Goal: Task Accomplishment & Management: Complete application form

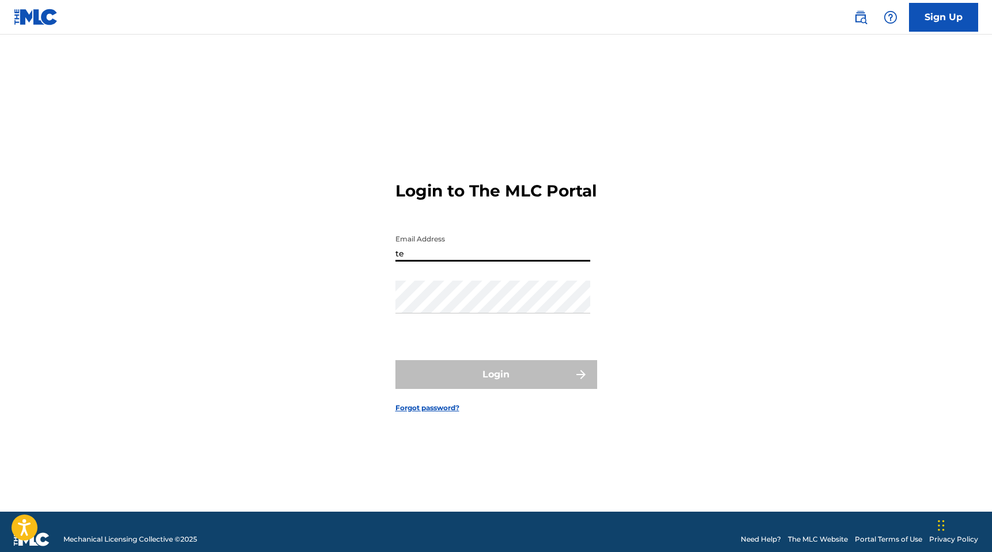
type input "[EMAIL_ADDRESS][DOMAIN_NAME]"
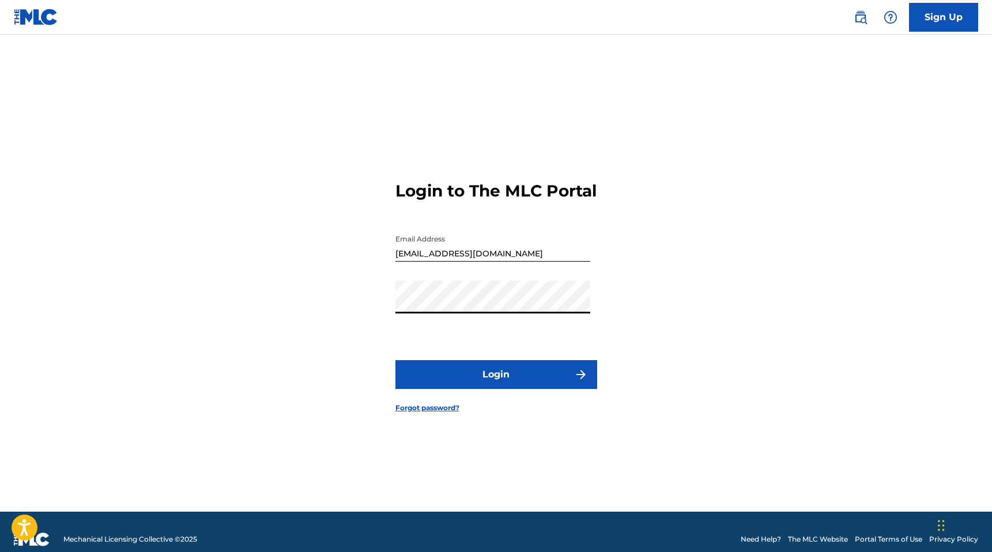
click at [395, 360] on button "Login" at bounding box center [496, 374] width 202 height 29
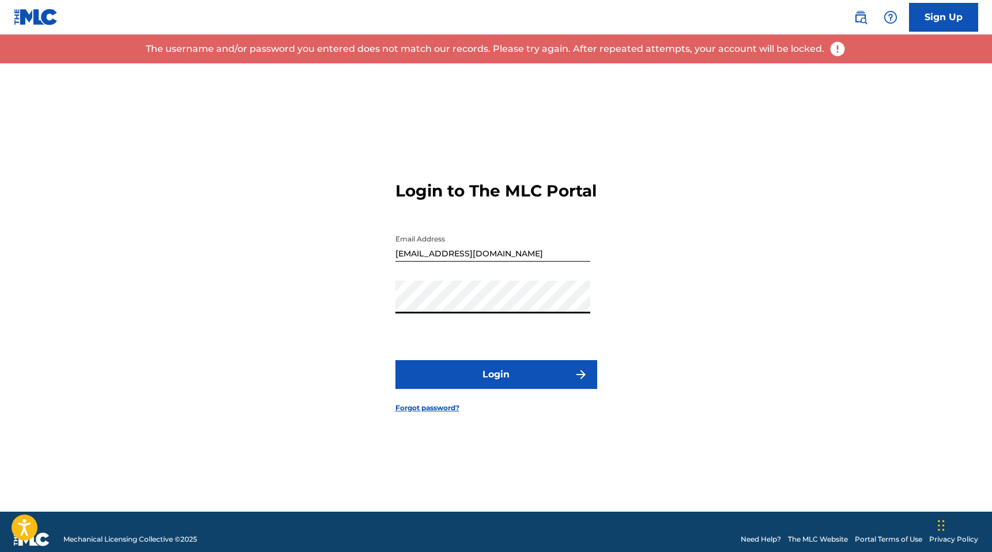
click at [941, 28] on link "Sign Up" at bounding box center [943, 17] width 69 height 29
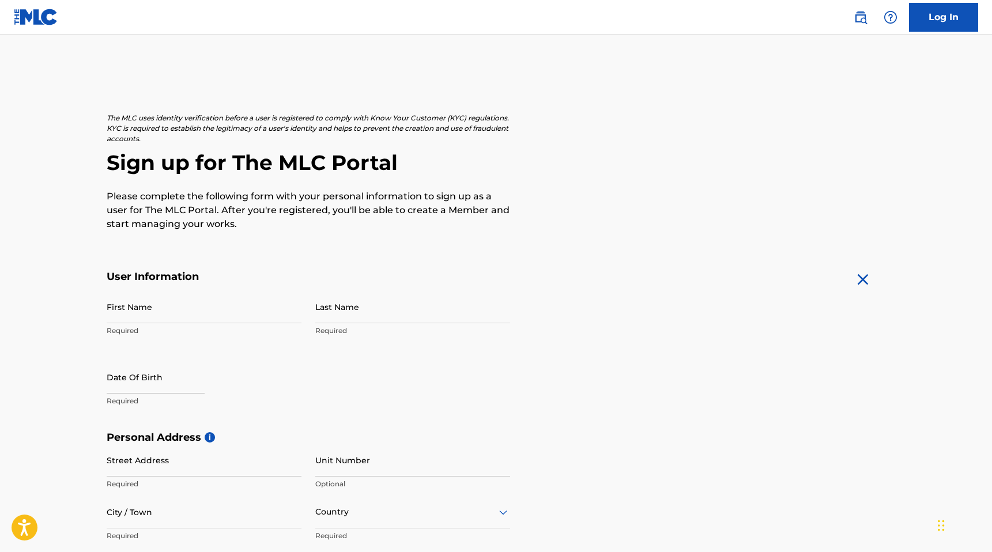
click at [204, 320] on input "First Name" at bounding box center [204, 306] width 195 height 33
type input "[PERSON_NAME]"
type input "Karan"
type input "[STREET_ADDRESS][PERSON_NAME]"
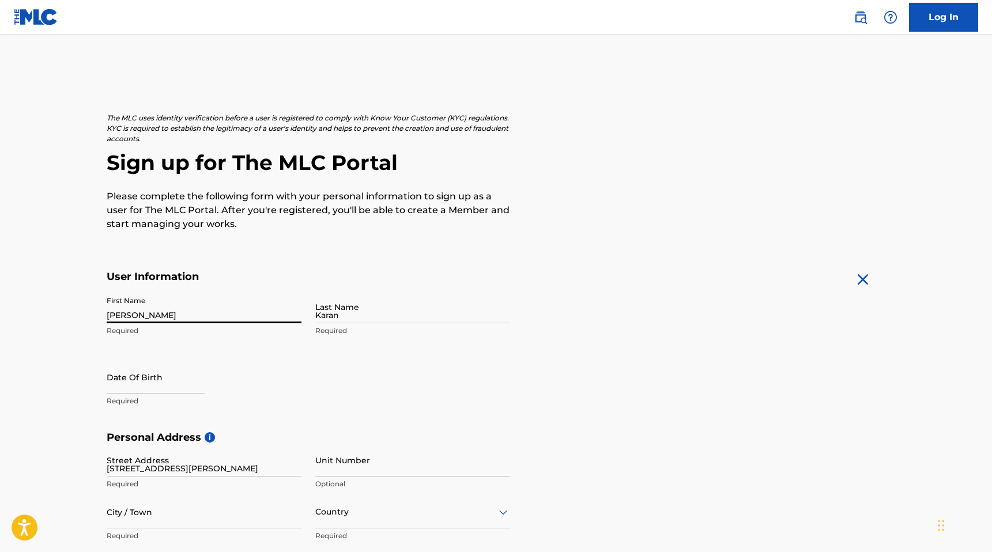
type input "[GEOGRAPHIC_DATA]"
type input "[US_STATE]"
type input "60525"
type input "773"
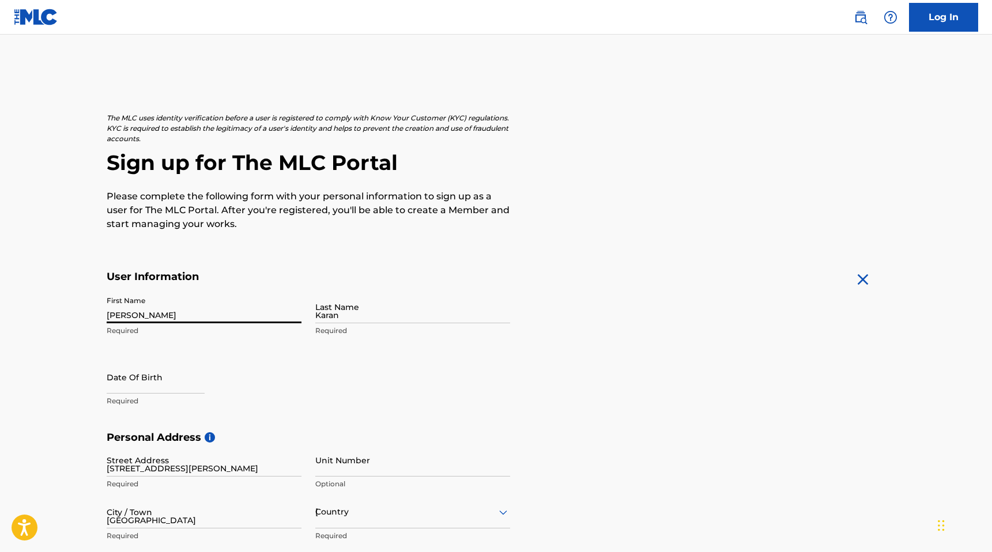
type input "5584593"
type input "[EMAIL_ADDRESS][DOMAIN_NAME]"
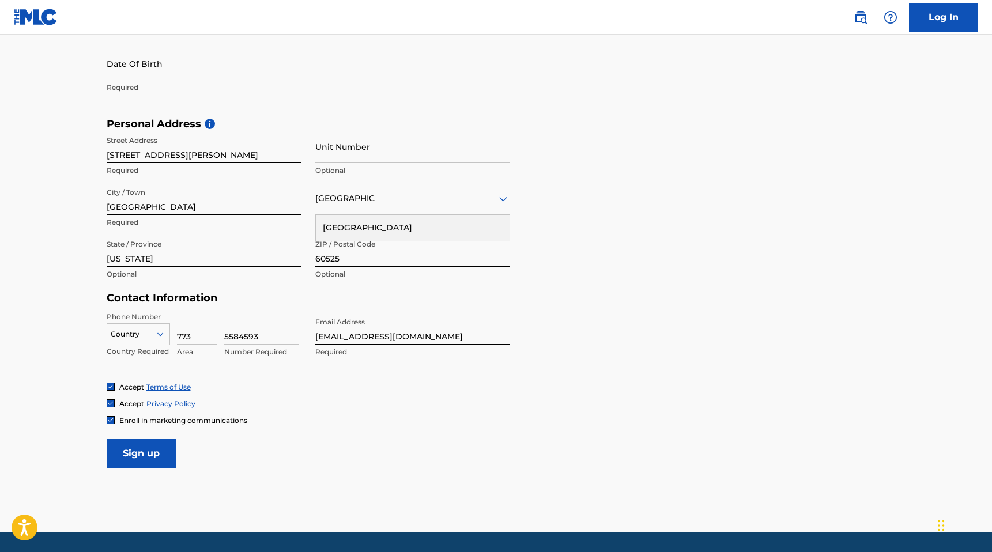
scroll to position [300, 0]
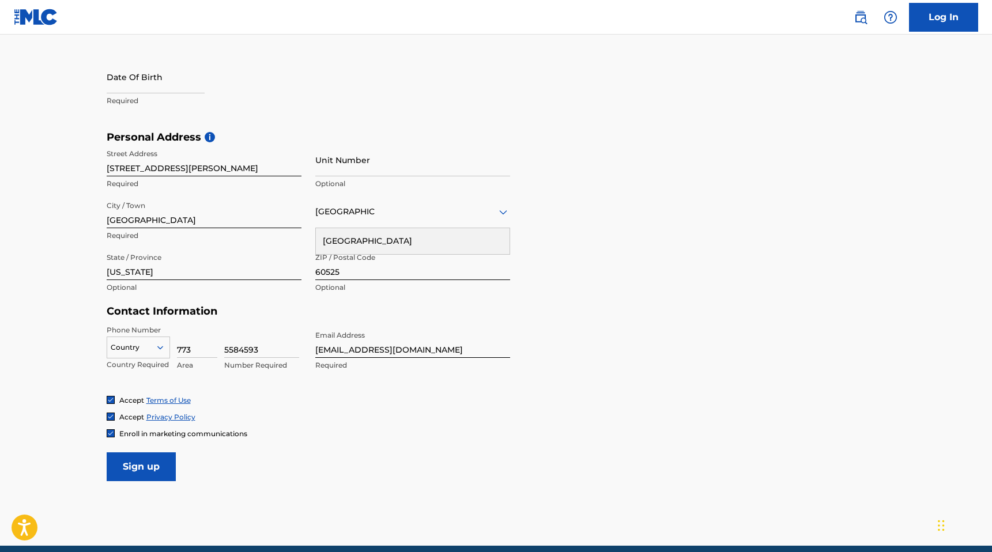
select select "8"
select select "2025"
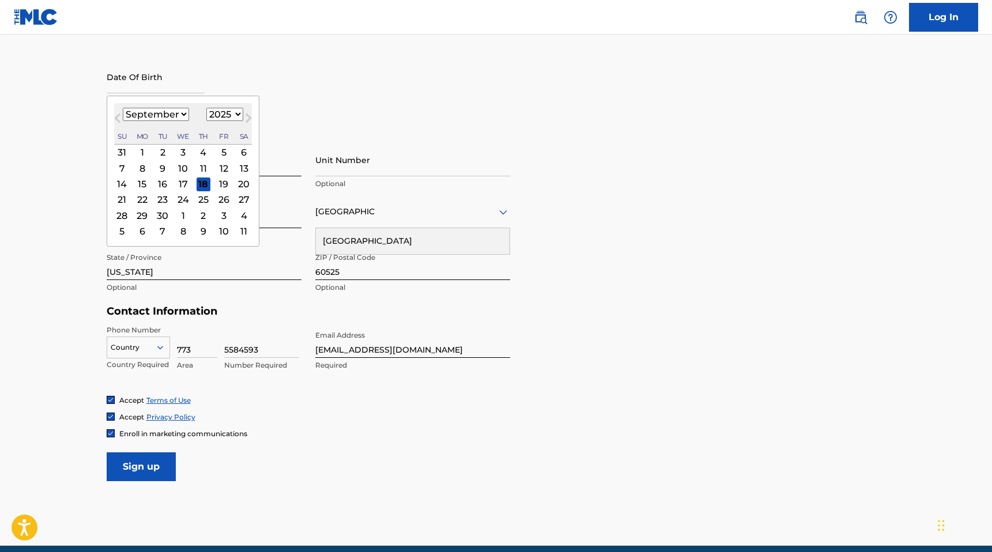
click at [151, 84] on input "text" at bounding box center [156, 76] width 98 height 33
click at [167, 105] on div "[DATE] January February March April May June July August September October Nove…" at bounding box center [183, 123] width 138 height 41
click at [165, 108] on select "January February March April May June July August September October November De…" at bounding box center [156, 114] width 66 height 13
select select "3"
click at [123, 108] on select "January February March April May June July August September October November De…" at bounding box center [156, 114] width 66 height 13
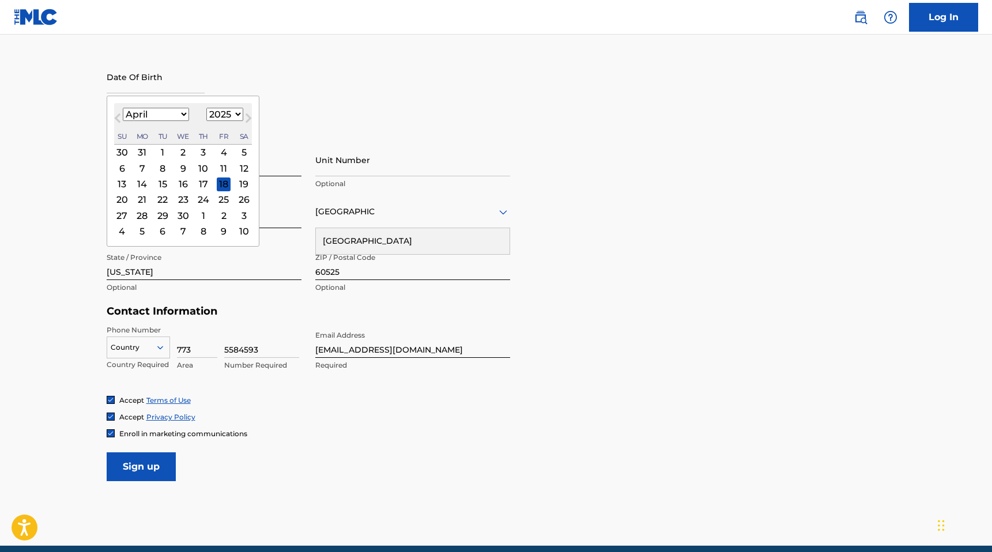
click at [196, 104] on div "April [DATE] February March April May June July August September October Novemb…" at bounding box center [183, 123] width 138 height 41
click at [203, 114] on div "January February March April May June July August September October November [D…" at bounding box center [183, 115] width 138 height 14
click at [209, 114] on select "1899 1900 1901 1902 1903 1904 1905 1906 1907 1908 1909 1910 1911 1912 1913 1914…" at bounding box center [224, 114] width 37 height 13
select select "2005"
click at [206, 108] on select "1899 1900 1901 1902 1903 1904 1905 1906 1907 1908 1909 1910 1911 1912 1913 1914…" at bounding box center [224, 114] width 37 height 13
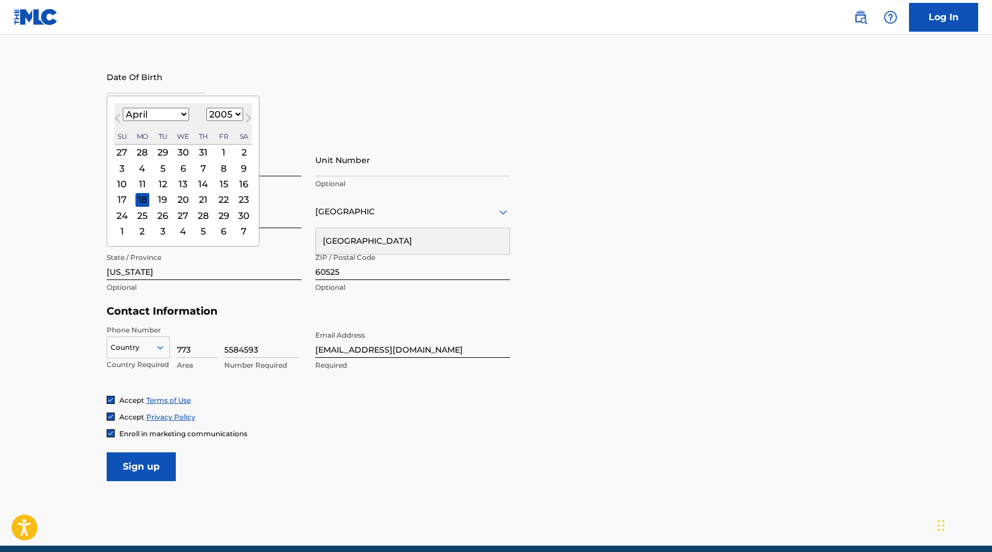
click at [158, 198] on div "19" at bounding box center [163, 199] width 14 height 14
type input "[DATE]"
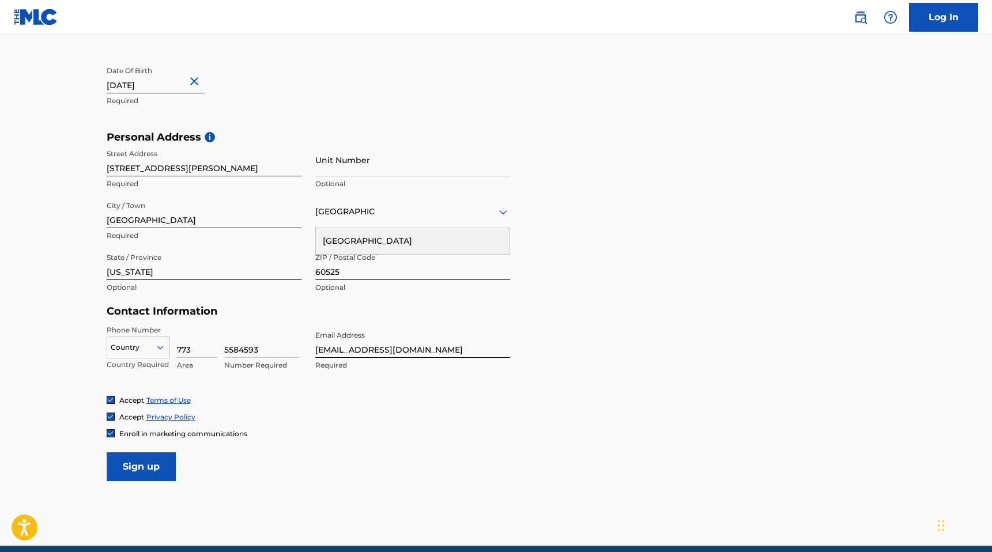
click at [343, 350] on input "[EMAIL_ADDRESS][DOMAIN_NAME]" at bounding box center [412, 341] width 195 height 33
click at [422, 440] on form "User Information First Name [PERSON_NAME] Required Last Name [PERSON_NAME] Requ…" at bounding box center [496, 225] width 779 height 511
click at [110, 433] on img at bounding box center [110, 433] width 7 height 7
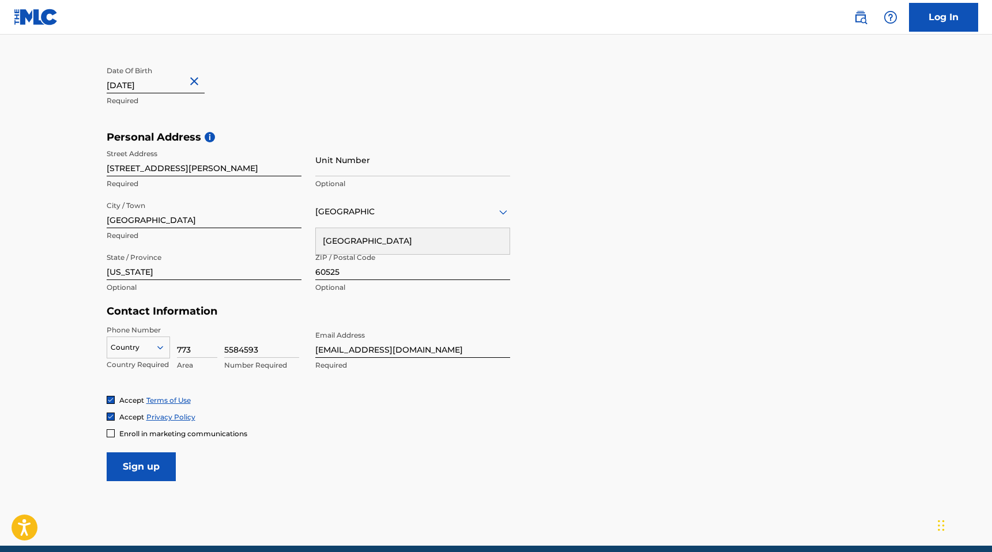
click at [141, 463] on input "Sign up" at bounding box center [141, 466] width 69 height 29
click at [152, 321] on div "Contact Information Phone Number Country Required 773 Area 5584593 Number Requi…" at bounding box center [308, 350] width 403 height 90
click at [146, 341] on div at bounding box center [138, 347] width 62 height 13
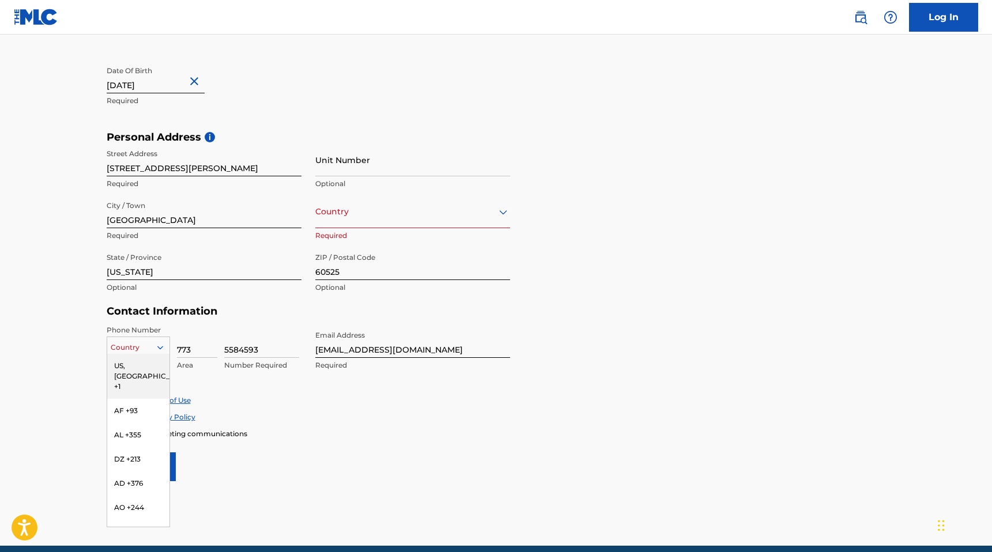
click at [133, 360] on div "US, [GEOGRAPHIC_DATA] +1" at bounding box center [138, 376] width 62 height 45
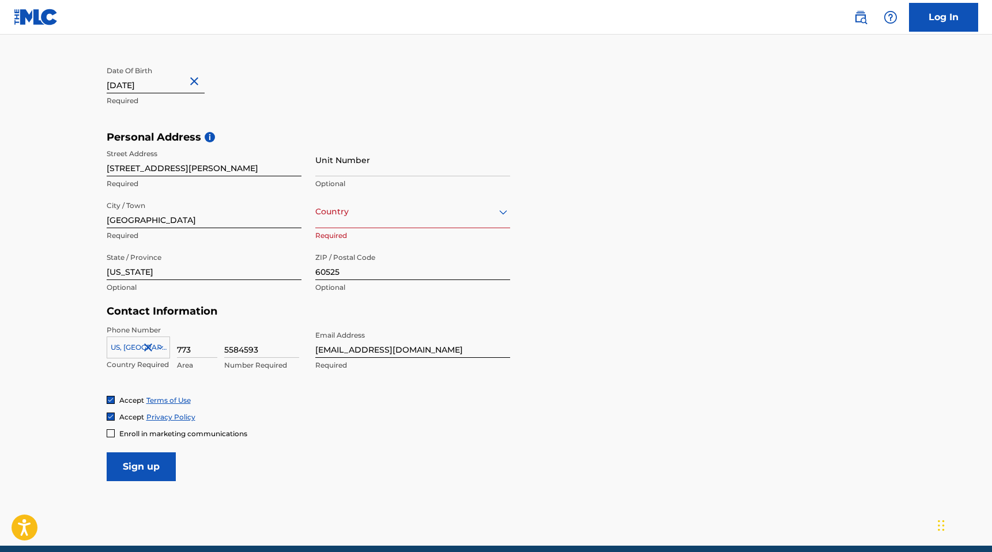
click at [138, 475] on input "Sign up" at bounding box center [141, 466] width 69 height 29
click at [376, 197] on div "Country" at bounding box center [412, 211] width 195 height 33
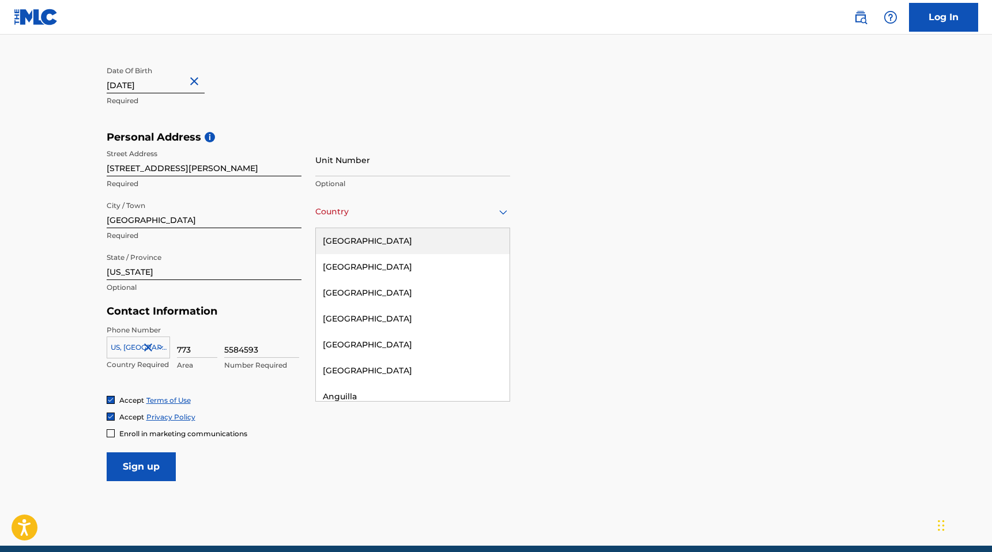
click at [366, 248] on div "[GEOGRAPHIC_DATA]" at bounding box center [413, 241] width 194 height 26
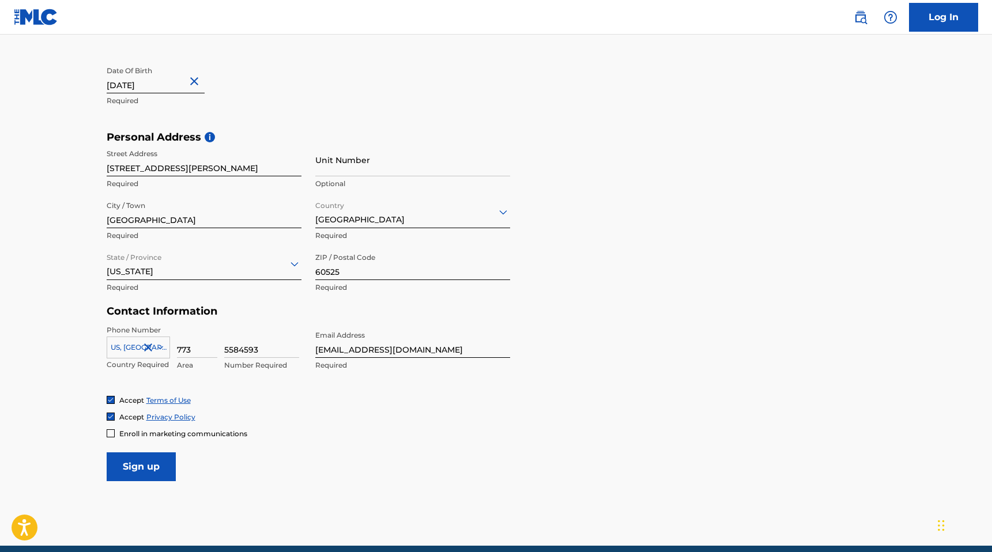
click at [141, 448] on form "User Information First Name [PERSON_NAME] Required Last Name [PERSON_NAME] Requ…" at bounding box center [496, 225] width 779 height 511
click at [135, 461] on input "Sign up" at bounding box center [141, 466] width 69 height 29
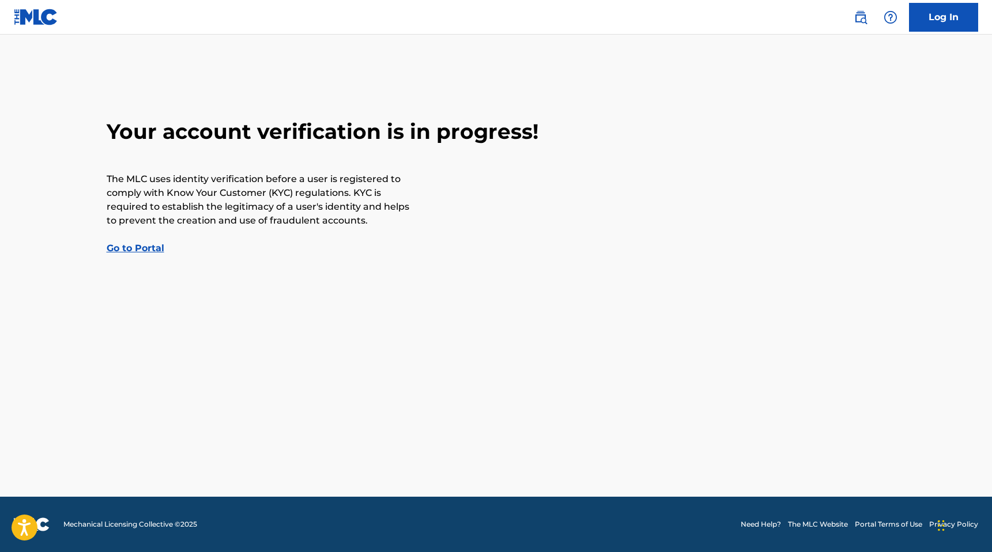
click at [142, 245] on link "Go to Portal" at bounding box center [136, 248] width 58 height 11
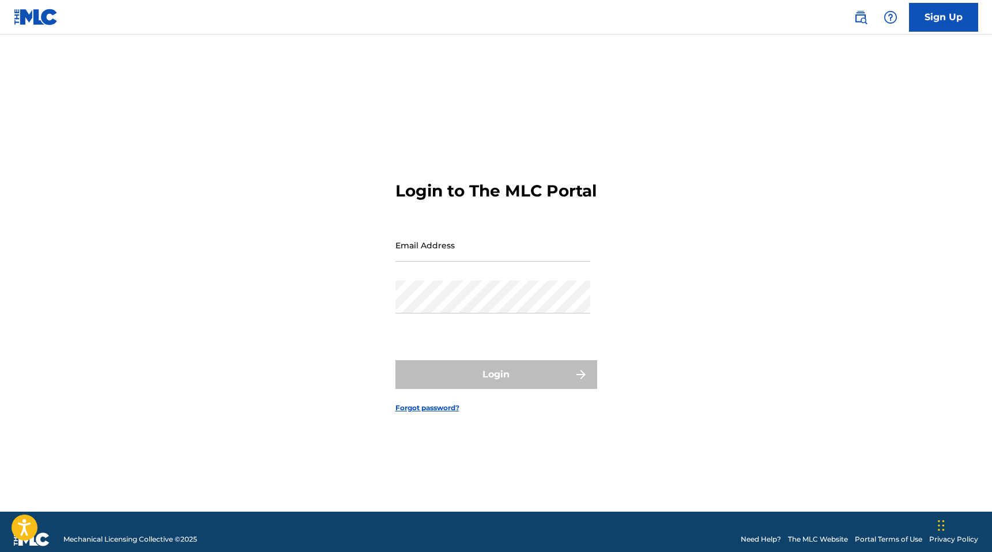
click at [426, 244] on input "Email Address" at bounding box center [492, 245] width 195 height 33
type input "[EMAIL_ADDRESS][DOMAIN_NAME]"
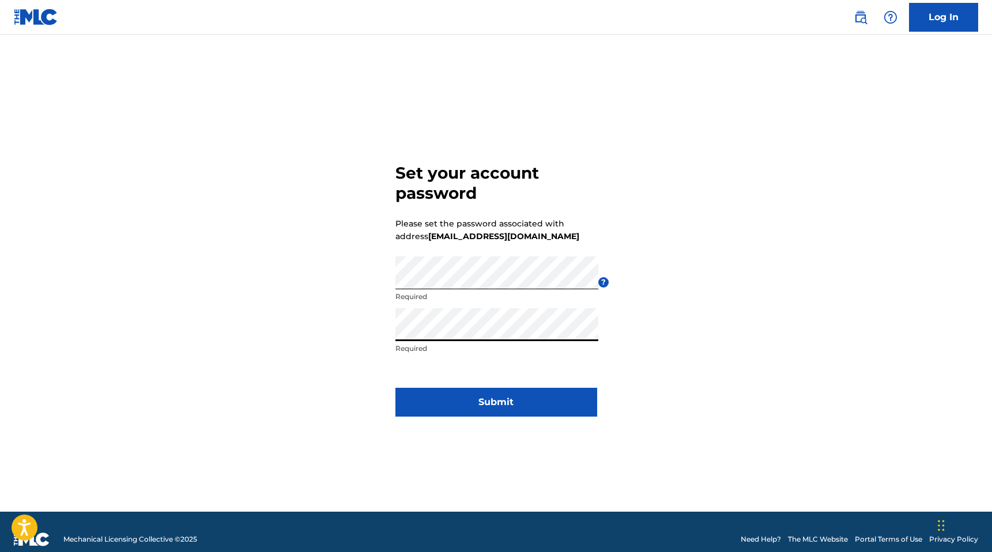
click button "Submit" at bounding box center [496, 402] width 202 height 29
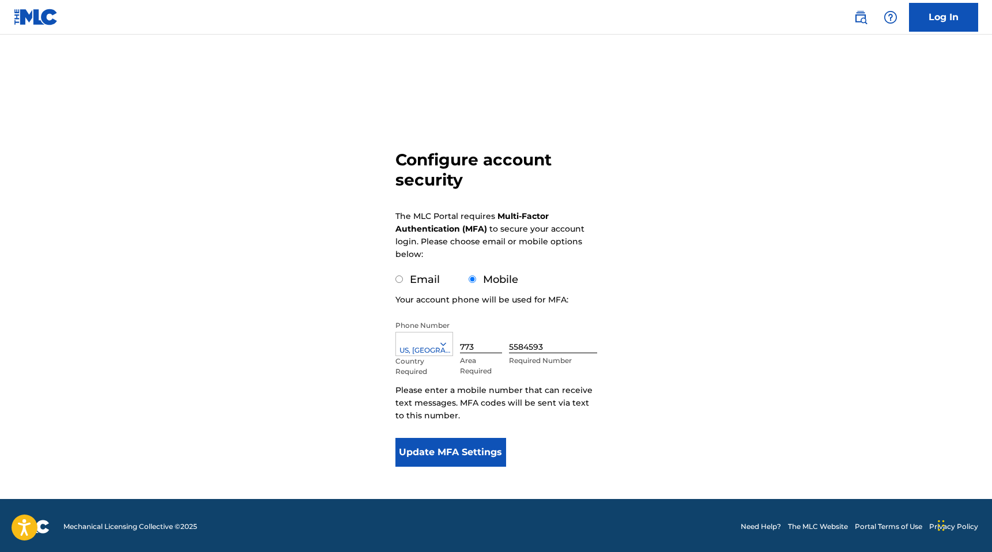
click at [469, 445] on button "Update MFA Settings" at bounding box center [450, 452] width 111 height 29
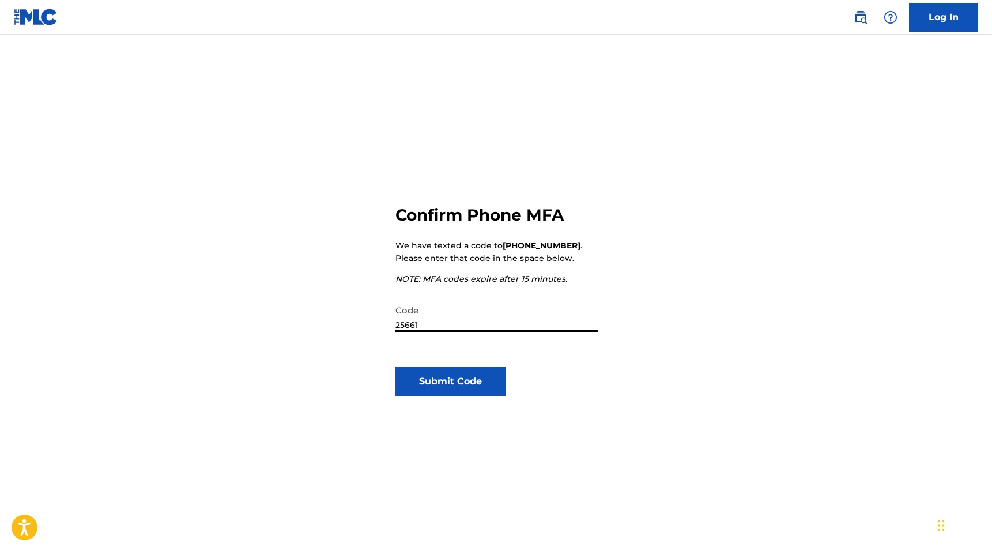
type input "256616"
click button "Submit Code" at bounding box center [450, 381] width 111 height 29
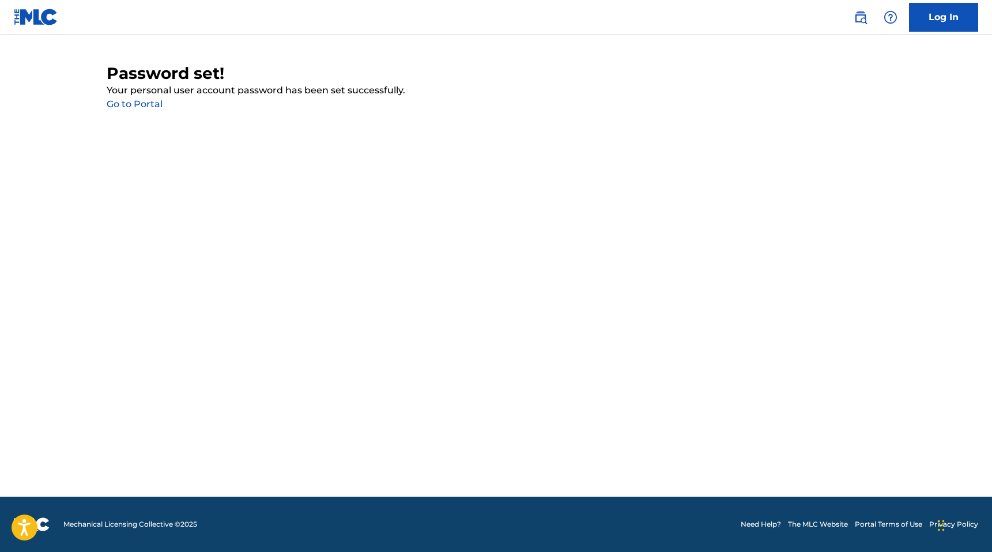
click at [142, 105] on link "Go to Portal" at bounding box center [135, 104] width 56 height 11
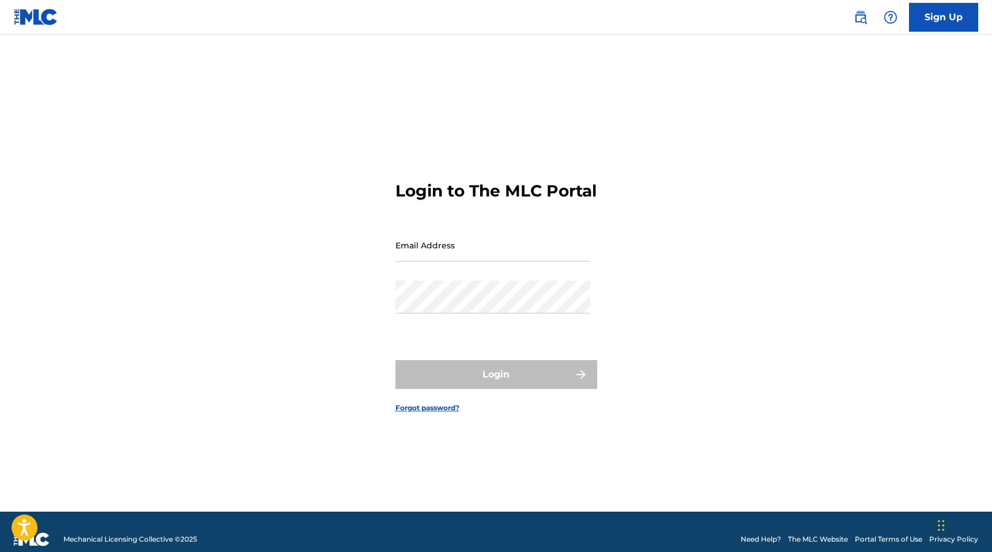
click at [445, 259] on input "Email Address" at bounding box center [492, 245] width 195 height 33
type input "[EMAIL_ADDRESS][DOMAIN_NAME]"
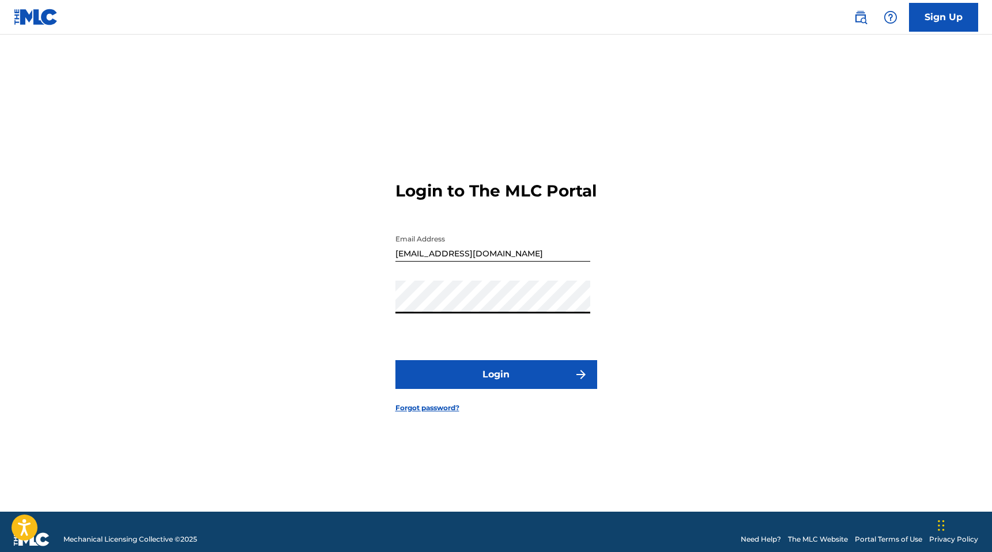
click at [395, 360] on button "Login" at bounding box center [496, 374] width 202 height 29
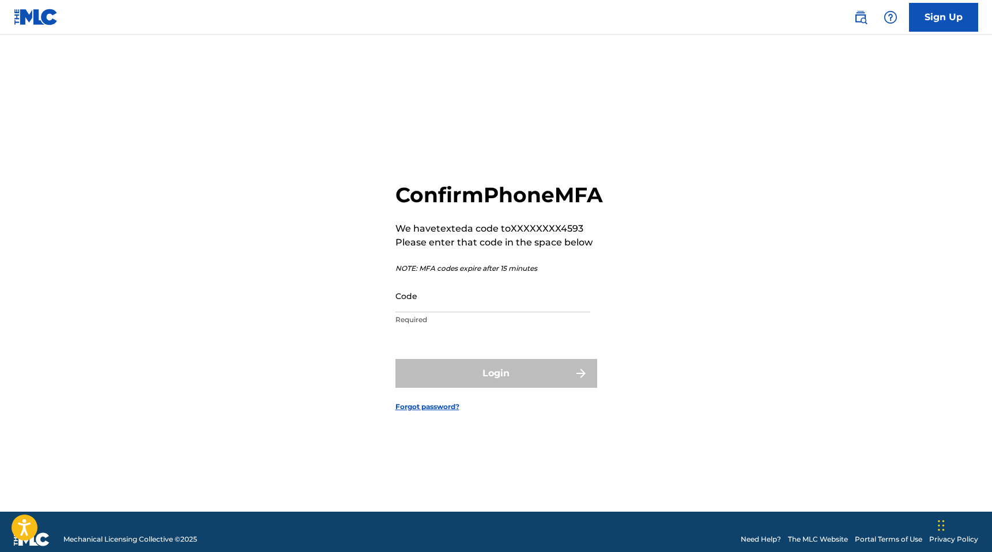
click at [514, 312] on input "Code" at bounding box center [492, 295] width 195 height 33
click at [730, 304] on div "Confirm Phone MFA We have texted a code to XXXXXXXX4593 Please enter that code …" at bounding box center [496, 287] width 807 height 448
click at [429, 301] on input "Code" at bounding box center [492, 295] width 195 height 33
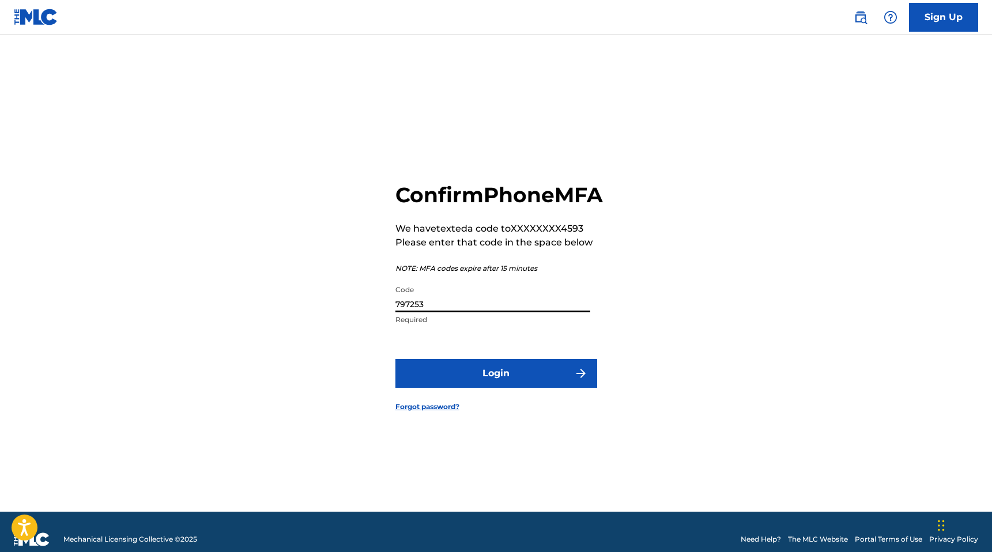
type input "797253"
click at [395, 359] on button "Login" at bounding box center [496, 373] width 202 height 29
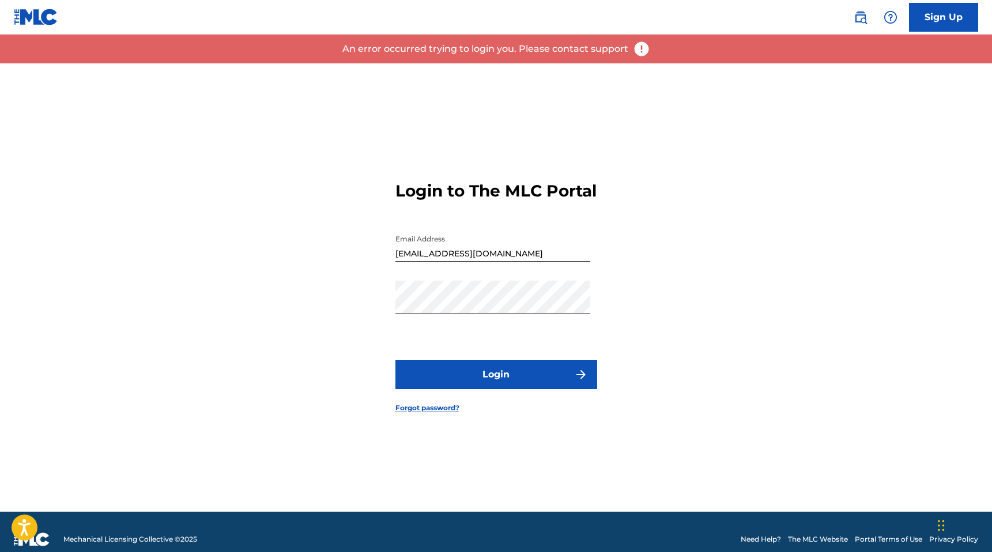
click at [489, 389] on button "Login" at bounding box center [496, 374] width 202 height 29
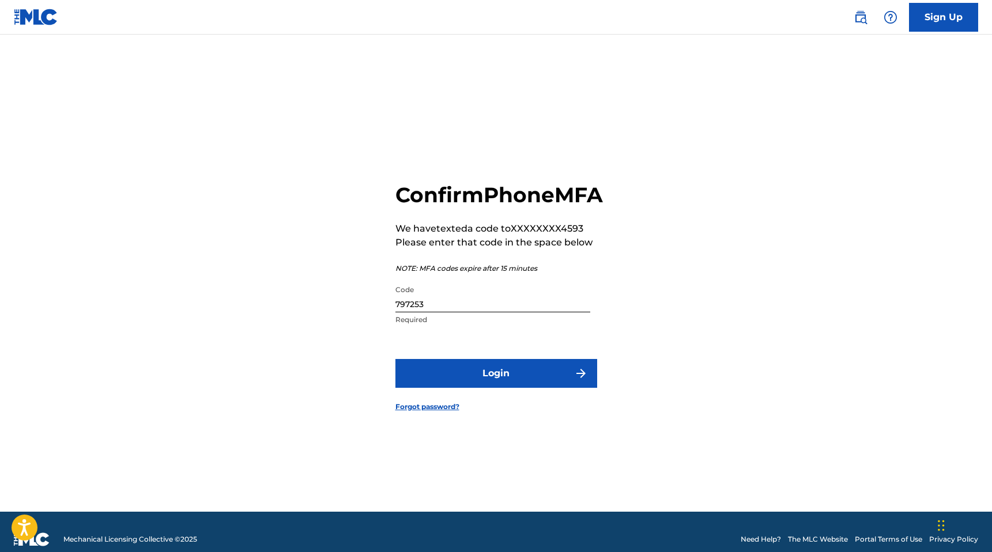
click at [488, 388] on button "Login" at bounding box center [496, 373] width 202 height 29
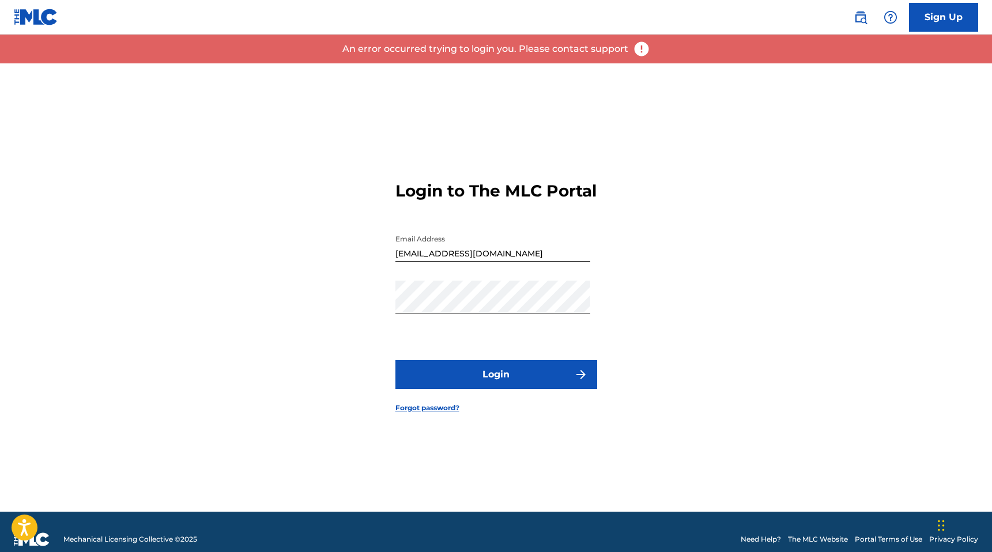
click at [475, 375] on button "Login" at bounding box center [496, 374] width 202 height 29
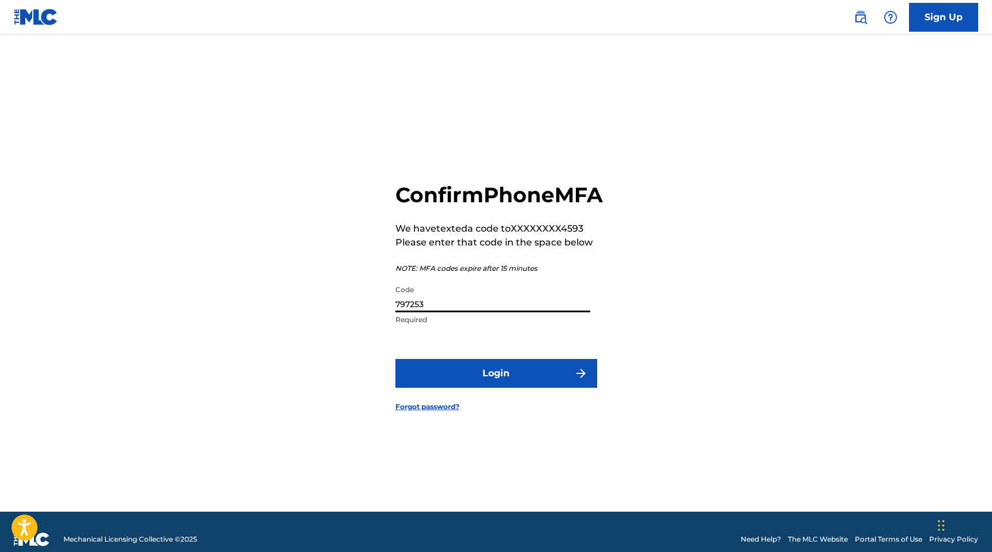
drag, startPoint x: 470, startPoint y: 311, endPoint x: 312, endPoint y: 311, distance: 158.4
click at [312, 311] on div "Confirm Phone MFA We have texted a code to XXXXXXXX4593 Please enter that code …" at bounding box center [496, 287] width 807 height 448
click at [406, 312] on input "797253" at bounding box center [492, 295] width 195 height 33
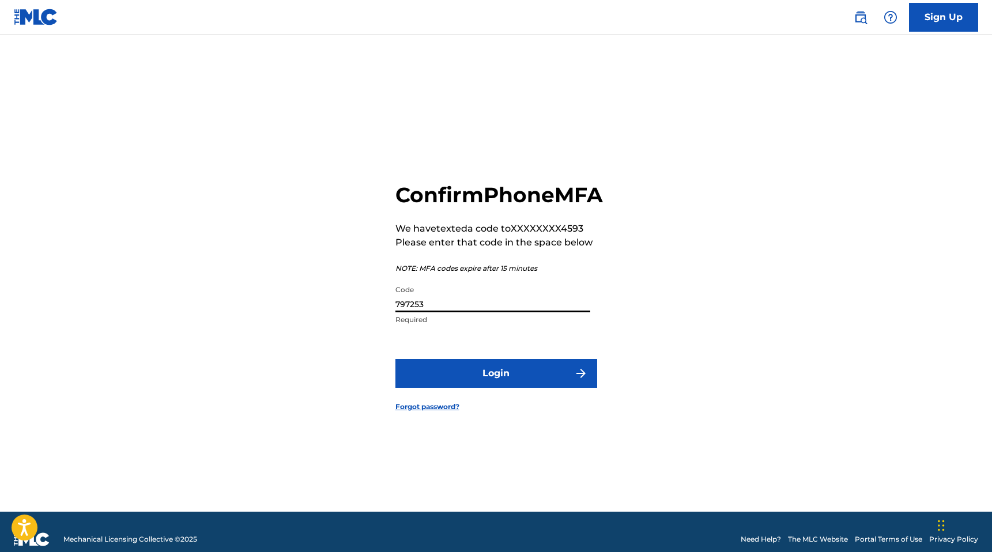
type input "\"
type input "797235"
click at [498, 388] on button "Login" at bounding box center [496, 373] width 202 height 29
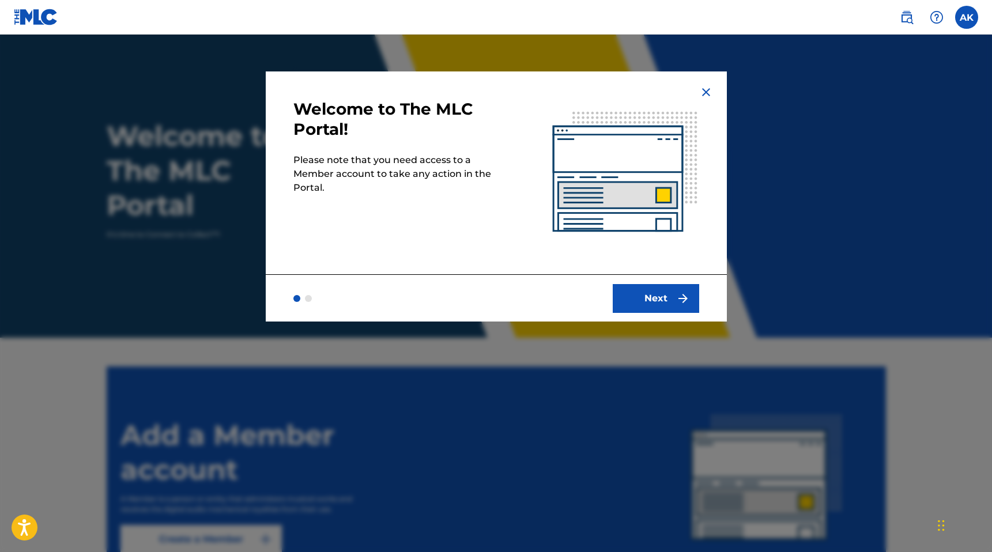
click at [631, 301] on button "Next" at bounding box center [655, 298] width 86 height 29
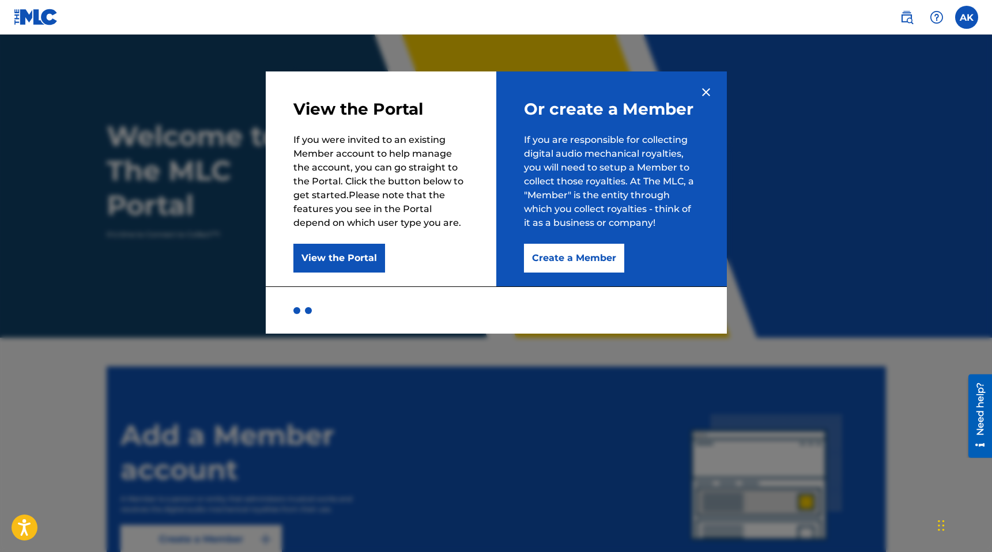
click at [614, 260] on button "Create a Member" at bounding box center [574, 258] width 100 height 29
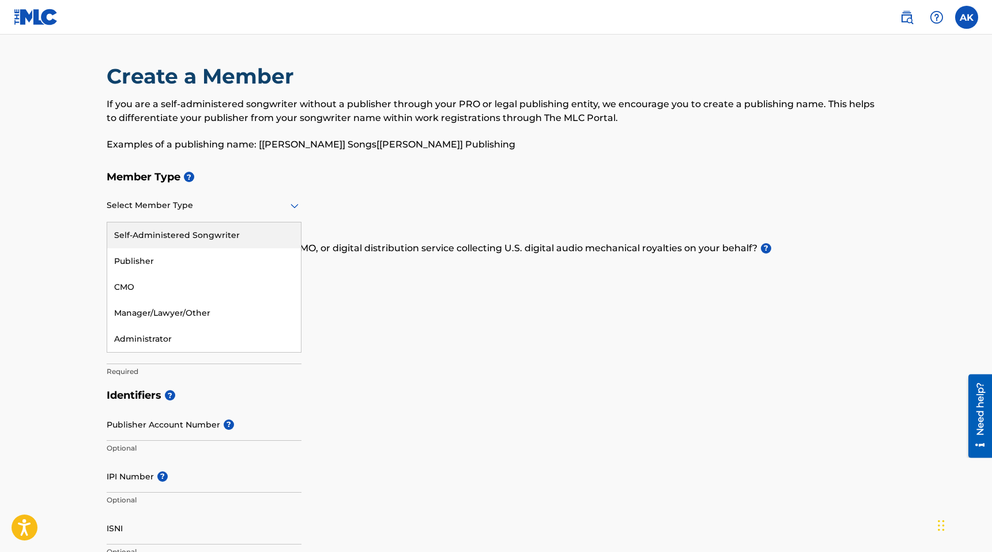
drag, startPoint x: 193, startPoint y: 199, endPoint x: 190, endPoint y: 210, distance: 12.0
click at [193, 199] on div at bounding box center [204, 205] width 195 height 14
click at [190, 236] on div "Self-Administered Songwriter" at bounding box center [204, 235] width 194 height 26
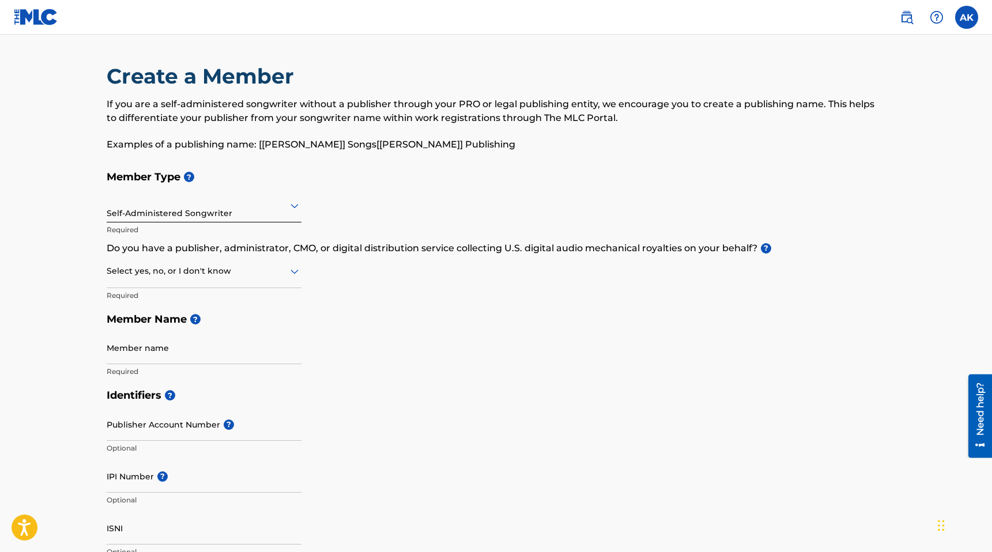
click at [209, 271] on div at bounding box center [204, 271] width 195 height 14
click at [171, 327] on div "No" at bounding box center [204, 327] width 194 height 26
click at [173, 357] on input "Member name" at bounding box center [204, 347] width 195 height 33
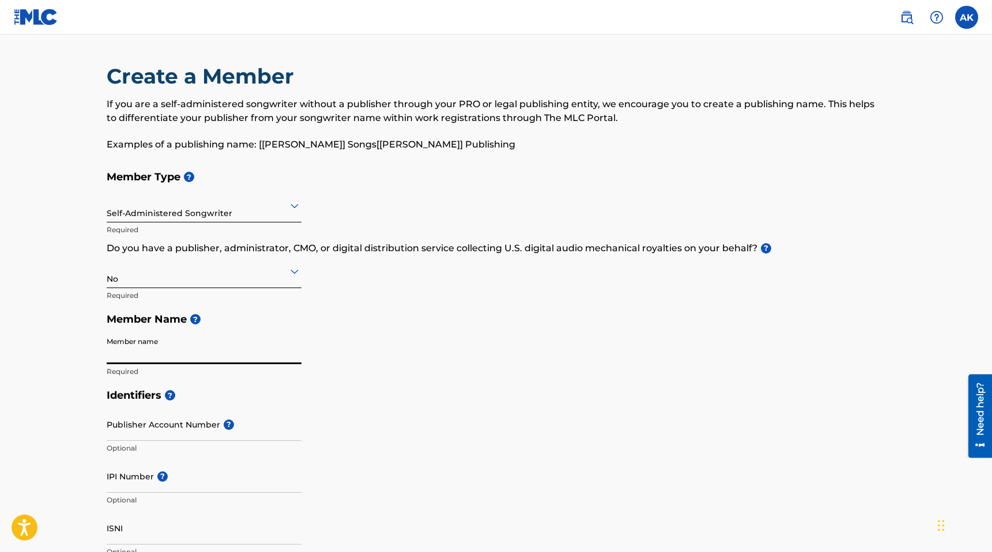
type input "Alex B. Karan"
type input "[STREET_ADDRESS][PERSON_NAME]"
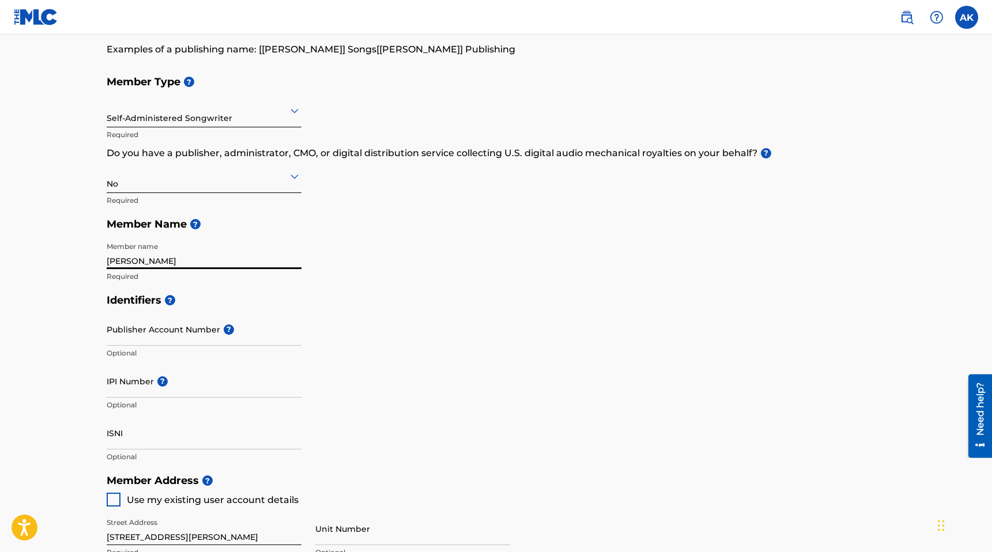
scroll to position [97, 0]
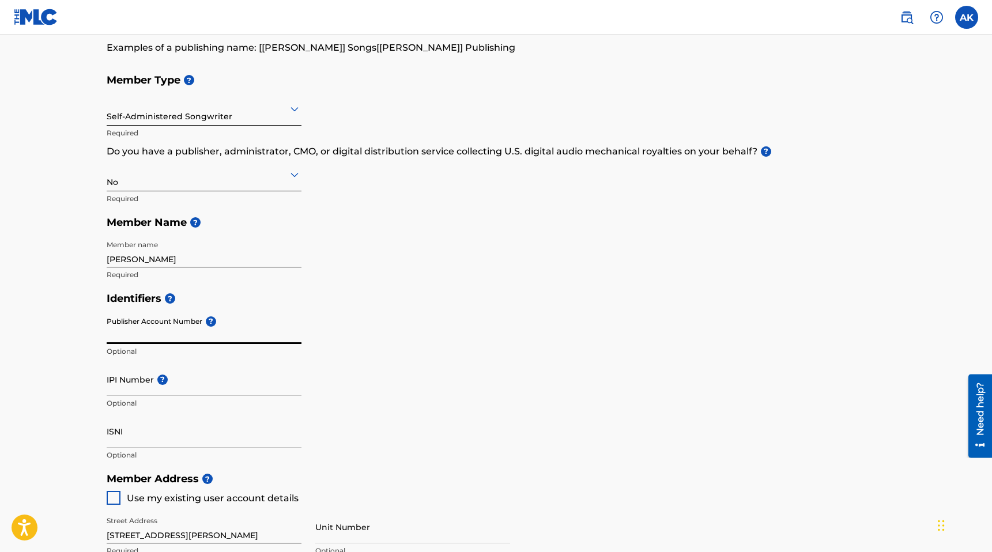
click at [191, 334] on input "Publisher Account Number ?" at bounding box center [204, 327] width 195 height 33
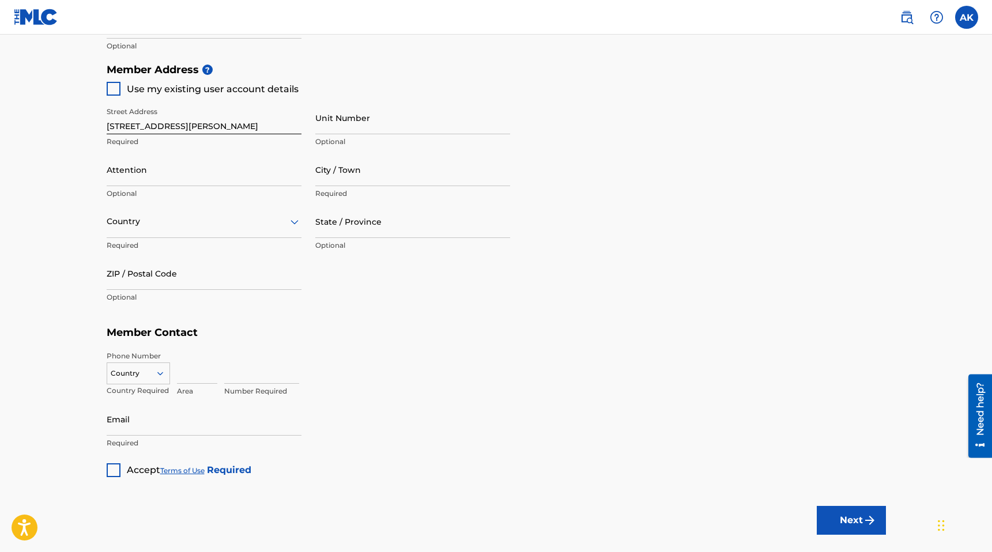
scroll to position [101, 0]
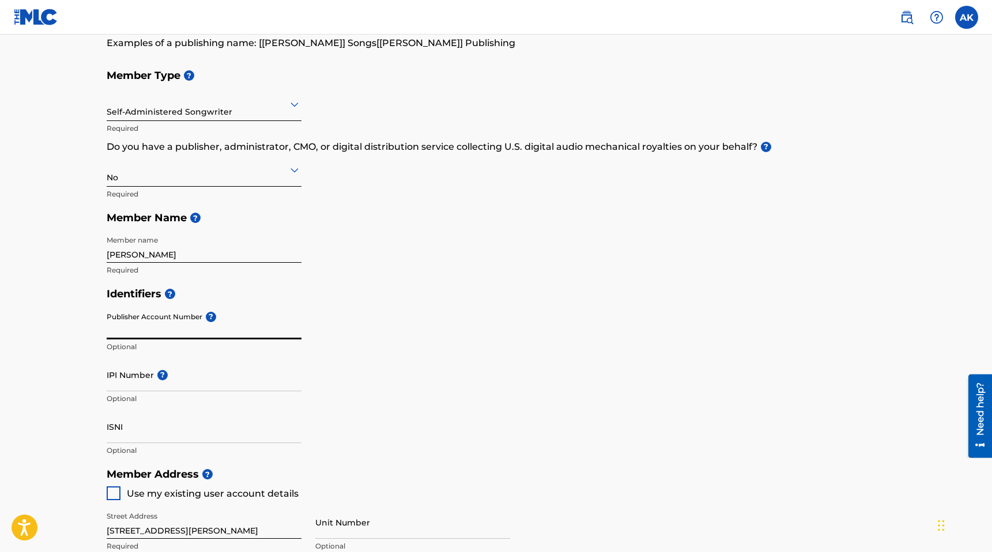
click at [208, 173] on div at bounding box center [204, 169] width 195 height 14
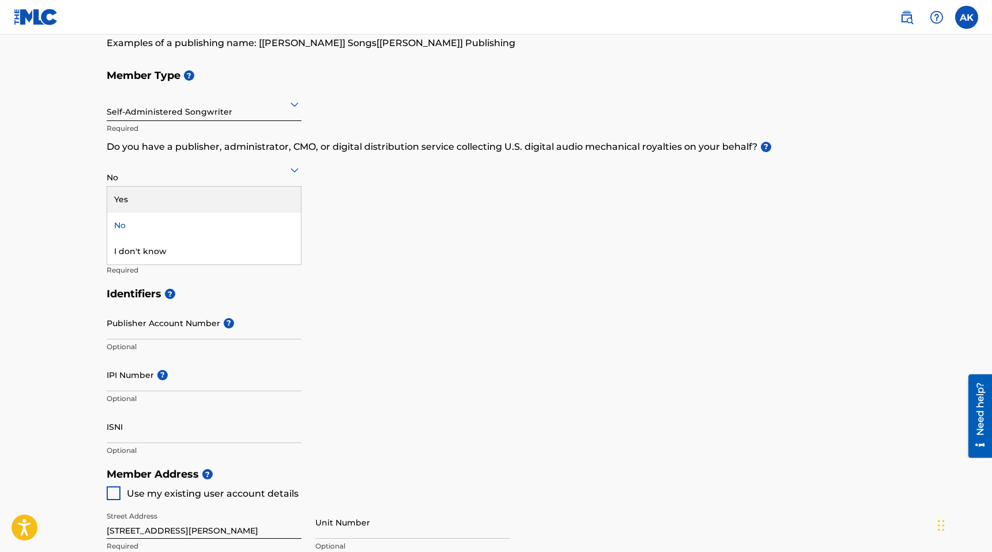
click at [172, 199] on div "Yes" at bounding box center [204, 200] width 194 height 26
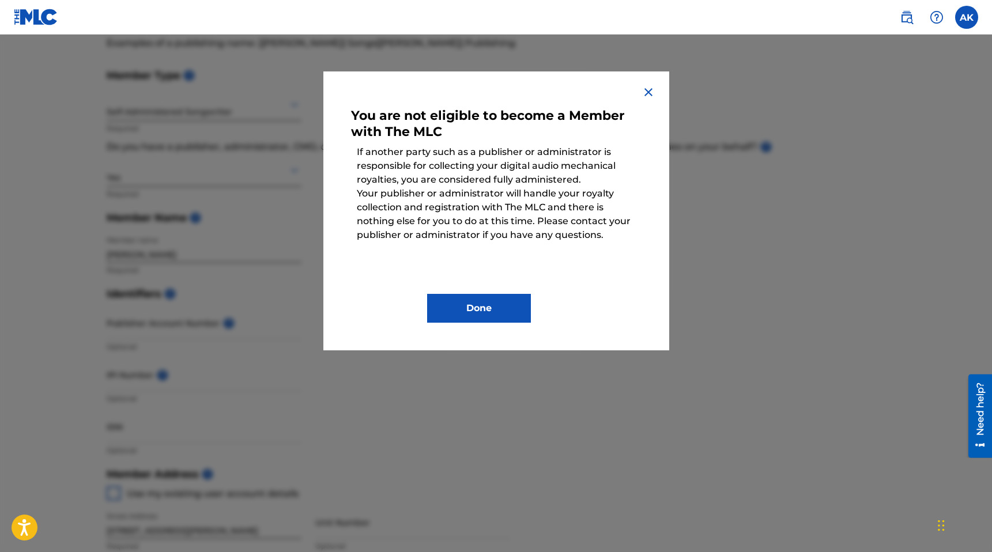
click at [644, 94] on img at bounding box center [648, 92] width 14 height 14
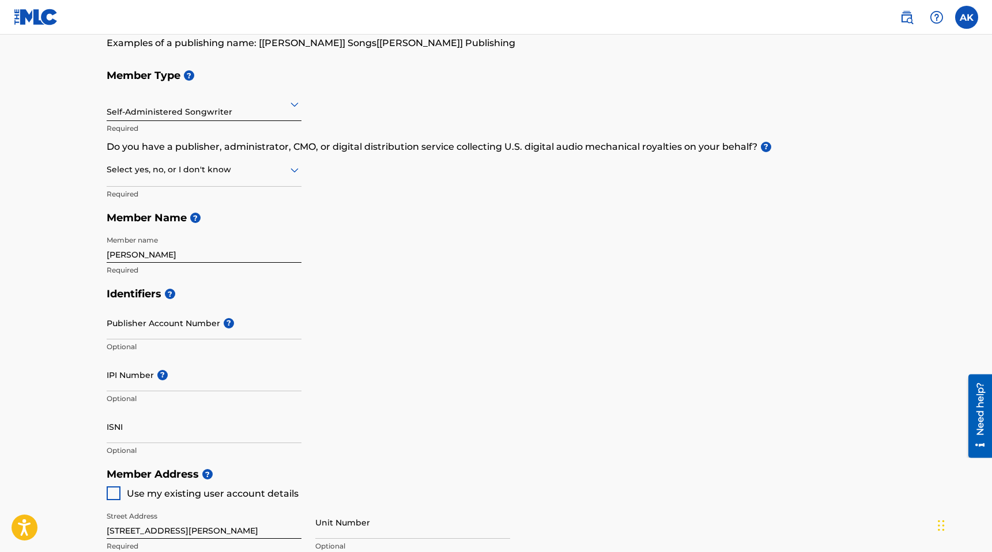
click at [212, 169] on div at bounding box center [204, 169] width 195 height 14
click at [161, 229] on div "No" at bounding box center [204, 226] width 194 height 26
click at [176, 313] on input "Publisher Account Number ?" at bounding box center [204, 323] width 195 height 33
click at [488, 410] on div "Identifiers ? Publisher Account Number ? Optional IPI Number ? Optional ISNI Op…" at bounding box center [496, 372] width 779 height 180
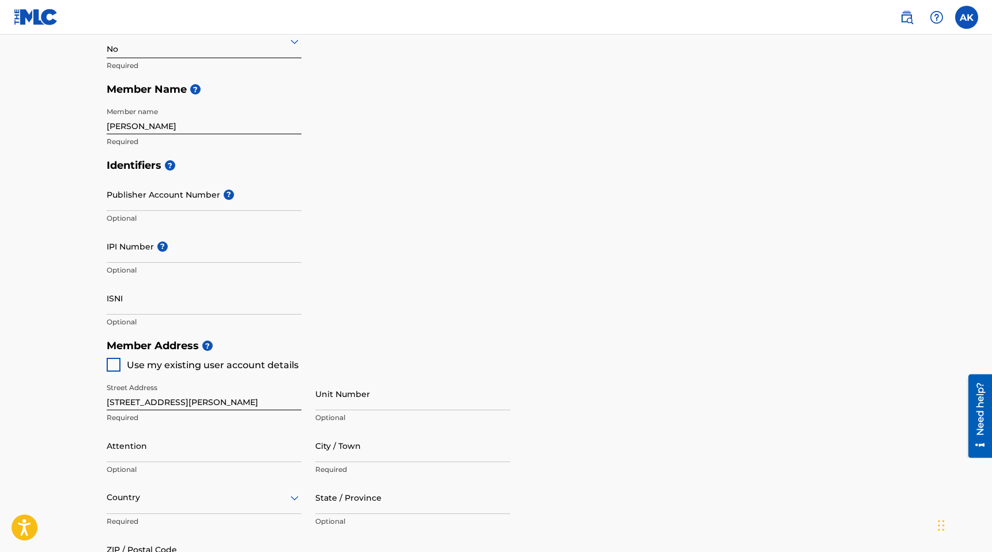
scroll to position [417, 0]
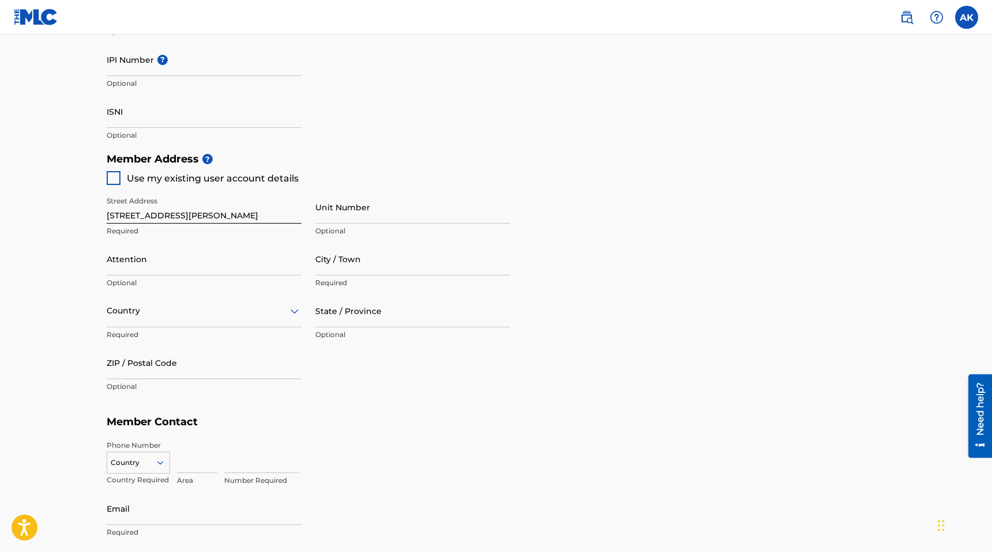
click at [122, 185] on div "Street Address 142 N. Brainard Ave. Required Unit Number Optional Attention Opt…" at bounding box center [308, 294] width 403 height 219
click at [117, 181] on div at bounding box center [114, 178] width 14 height 14
type input "[GEOGRAPHIC_DATA]"
type input "60525"
type input "773"
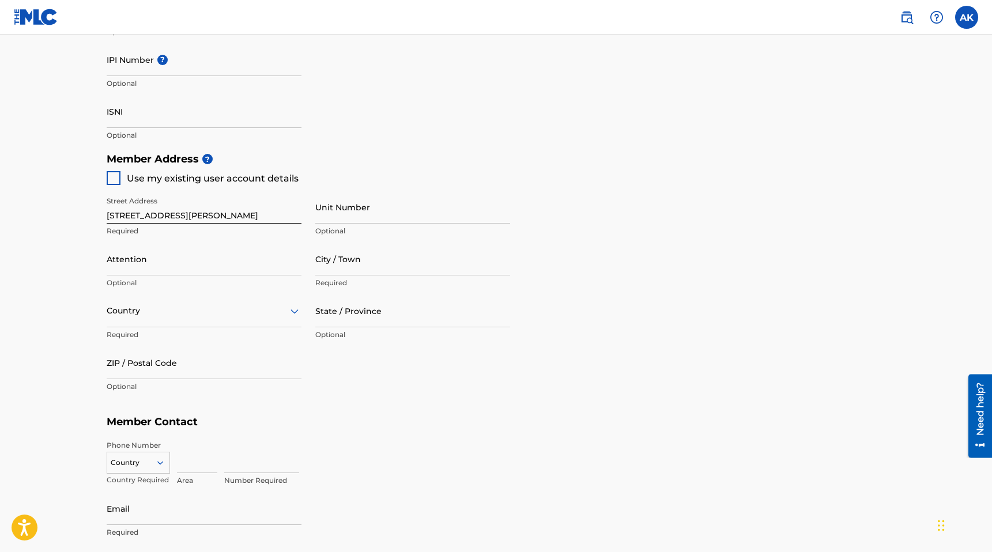
type input "5584593"
type input "[EMAIL_ADDRESS][DOMAIN_NAME]"
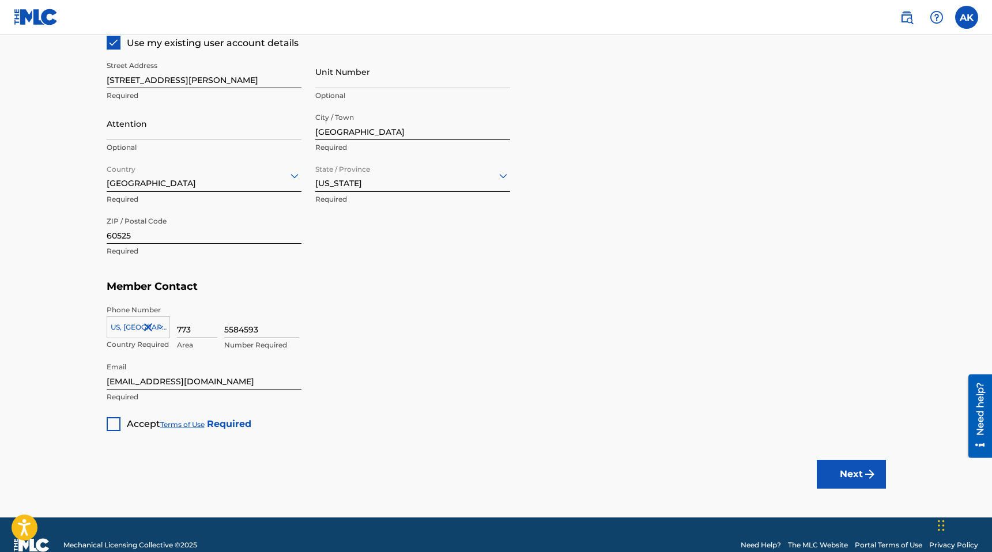
scroll to position [572, 0]
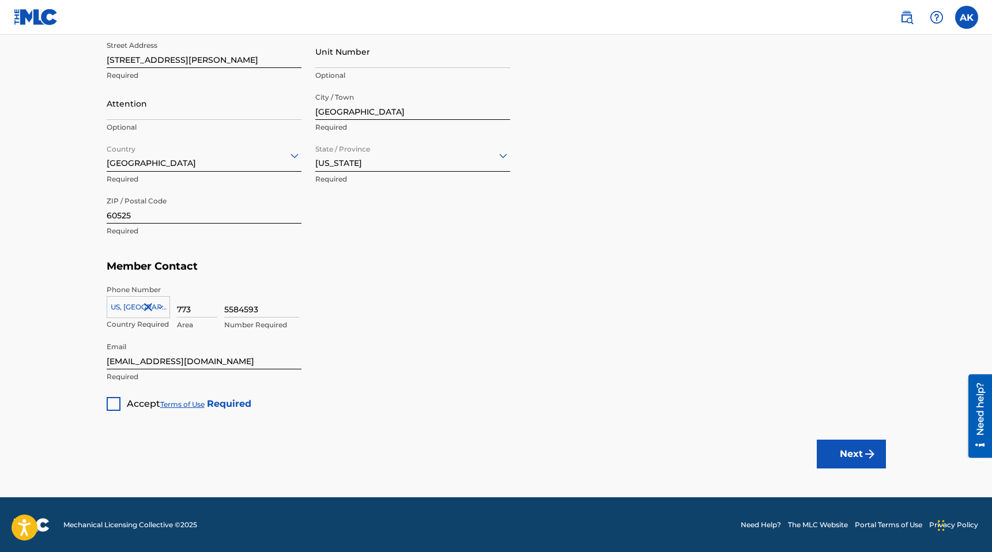
click at [108, 398] on div at bounding box center [114, 404] width 14 height 14
click at [863, 451] on img "submit" at bounding box center [870, 454] width 14 height 14
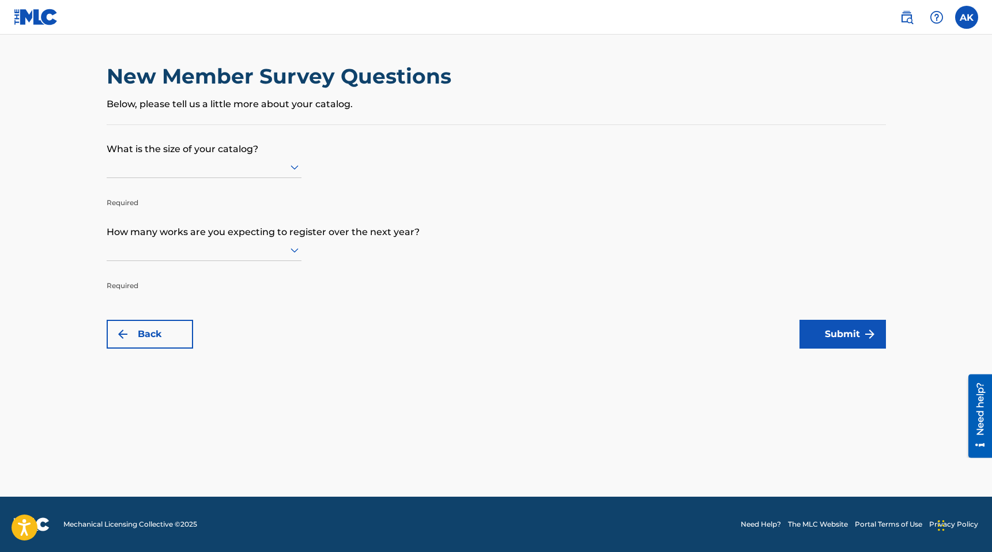
click at [188, 154] on p "What is the size of your catalog?" at bounding box center [496, 140] width 779 height 31
click at [190, 161] on div at bounding box center [204, 167] width 195 height 14
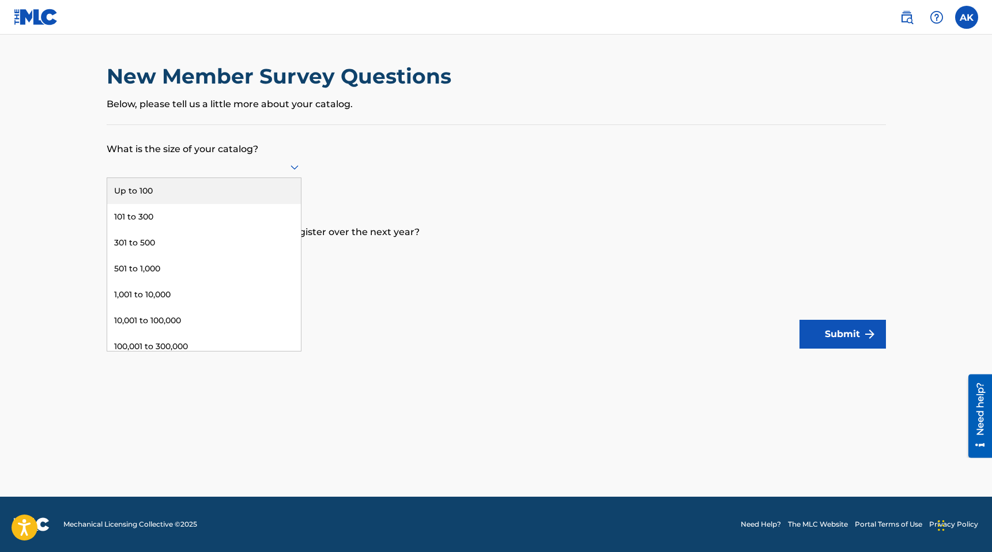
click at [178, 193] on div "Up to 100" at bounding box center [204, 191] width 194 height 26
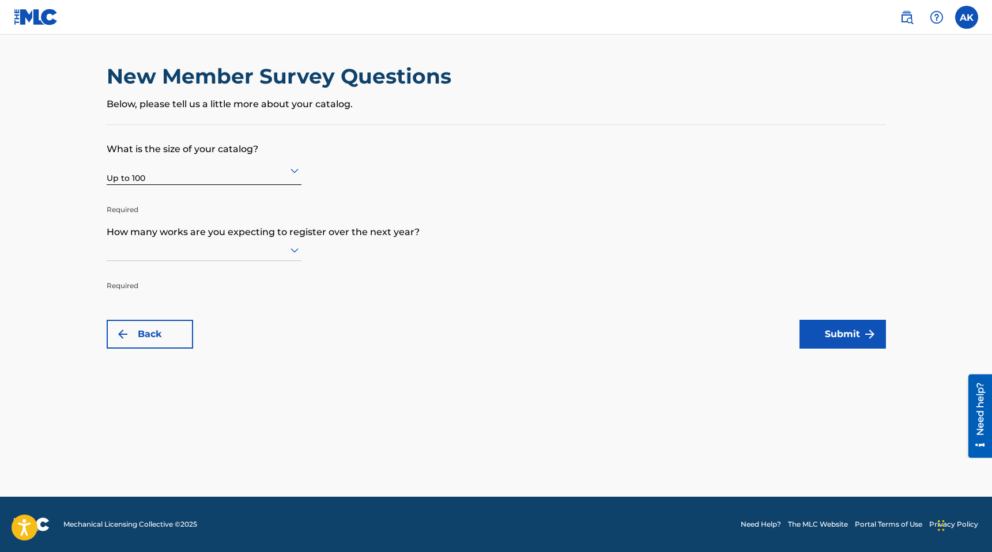
click at [177, 253] on div at bounding box center [204, 250] width 195 height 14
click at [175, 277] on div "Up to 100" at bounding box center [204, 274] width 194 height 26
click at [845, 331] on button "Submit" at bounding box center [842, 334] width 86 height 29
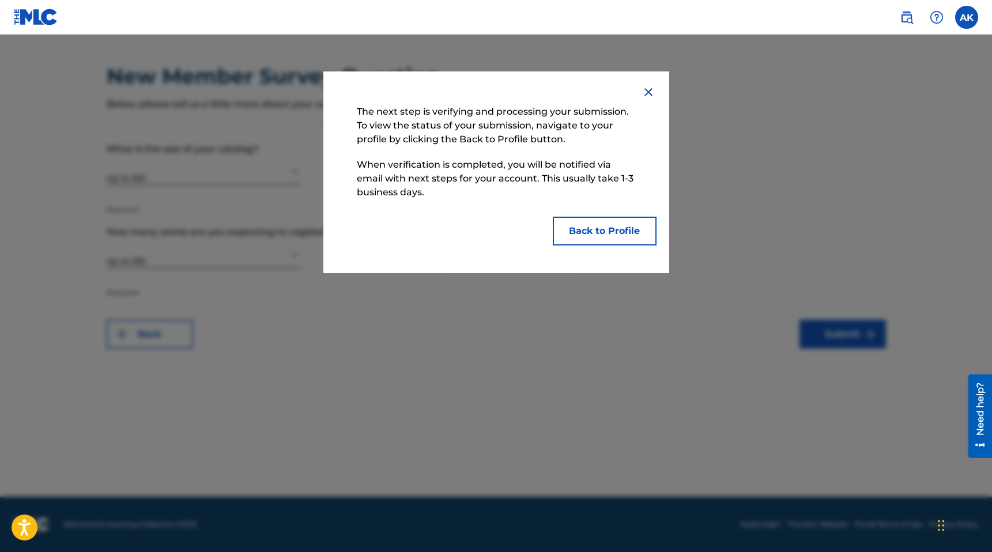
click at [596, 225] on button "Back to Profile" at bounding box center [605, 231] width 104 height 29
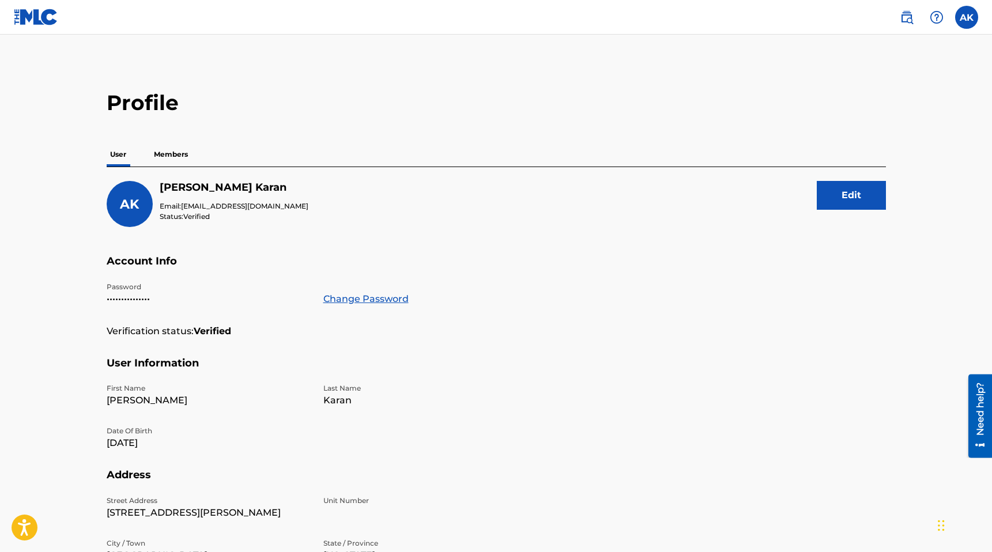
click at [48, 19] on img at bounding box center [36, 17] width 44 height 17
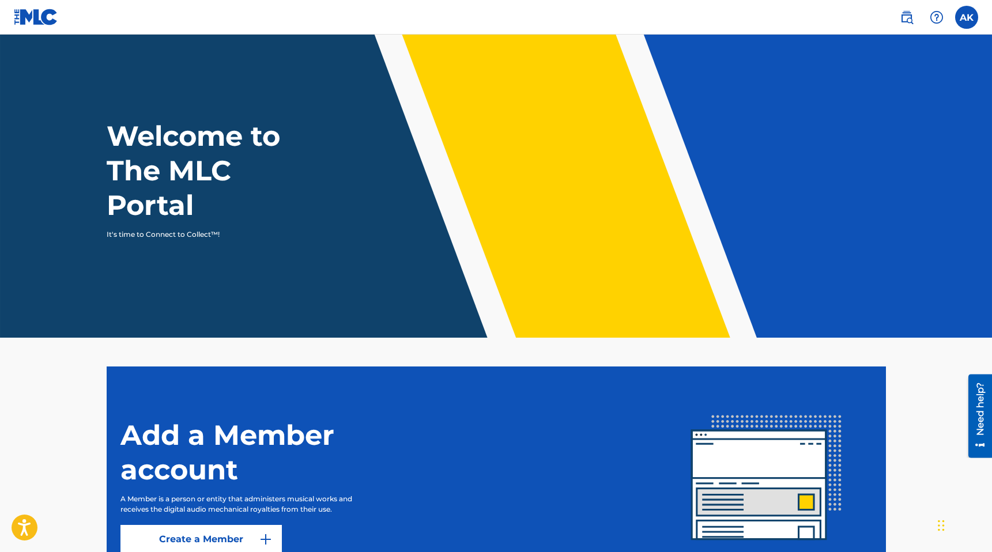
click at [902, 15] on img at bounding box center [906, 17] width 14 height 14
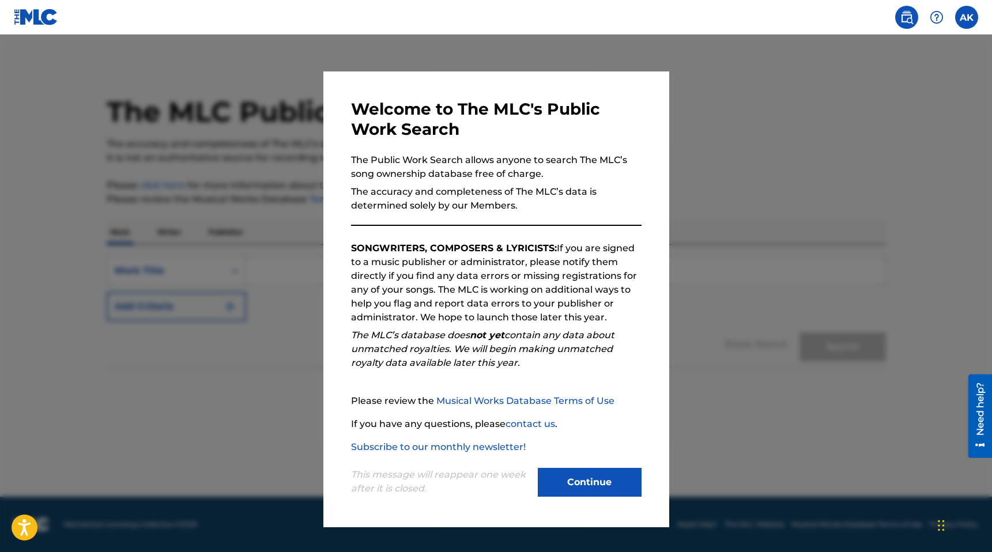
click at [568, 468] on button "Continue" at bounding box center [590, 482] width 104 height 29
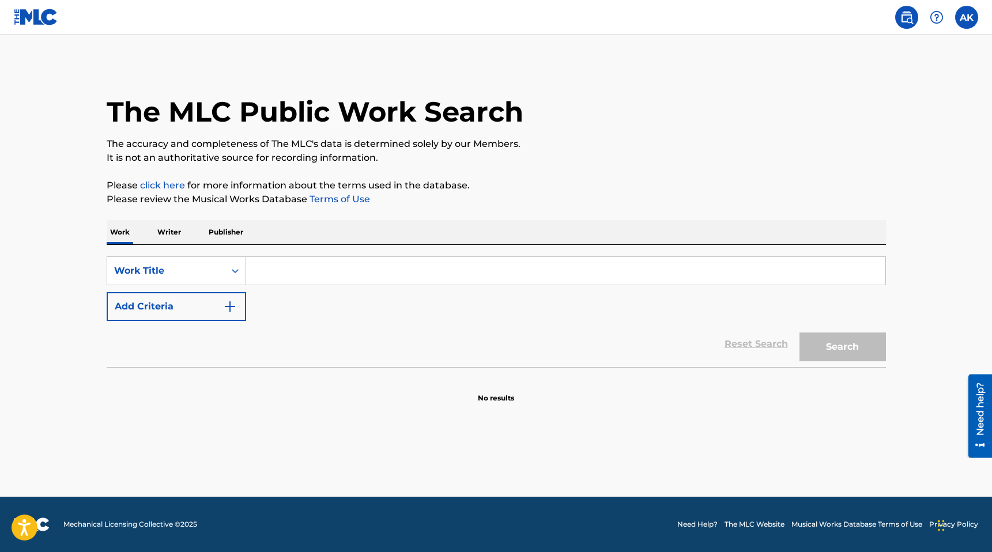
click at [278, 279] on input "Search Form" at bounding box center [565, 271] width 639 height 28
type input "R"
click at [799, 332] on button "Search" at bounding box center [842, 346] width 86 height 29
click at [831, 349] on button "Search" at bounding box center [842, 346] width 86 height 29
click at [512, 262] on input "TentFergus" at bounding box center [565, 271] width 639 height 28
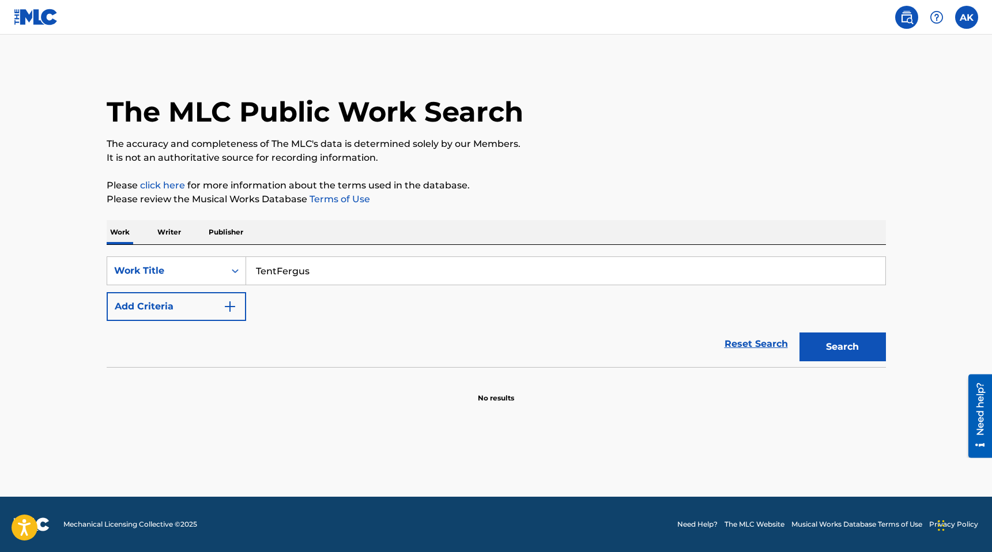
click at [512, 262] on input "TentFergus" at bounding box center [565, 271] width 639 height 28
click at [799, 332] on button "Search" at bounding box center [842, 346] width 86 height 29
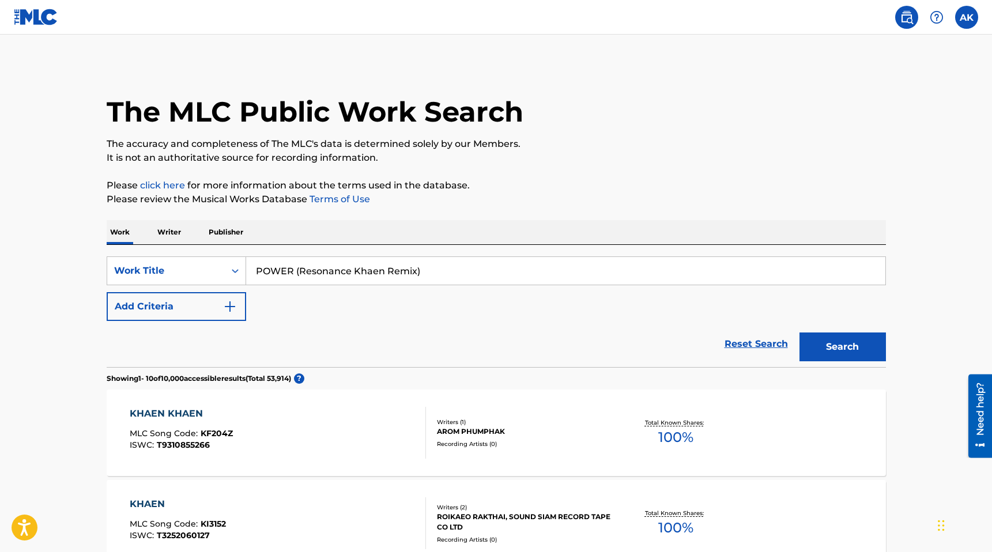
type input "POWER (Resonance Khaen Remix)"
click at [859, 347] on button "Search" at bounding box center [842, 346] width 86 height 29
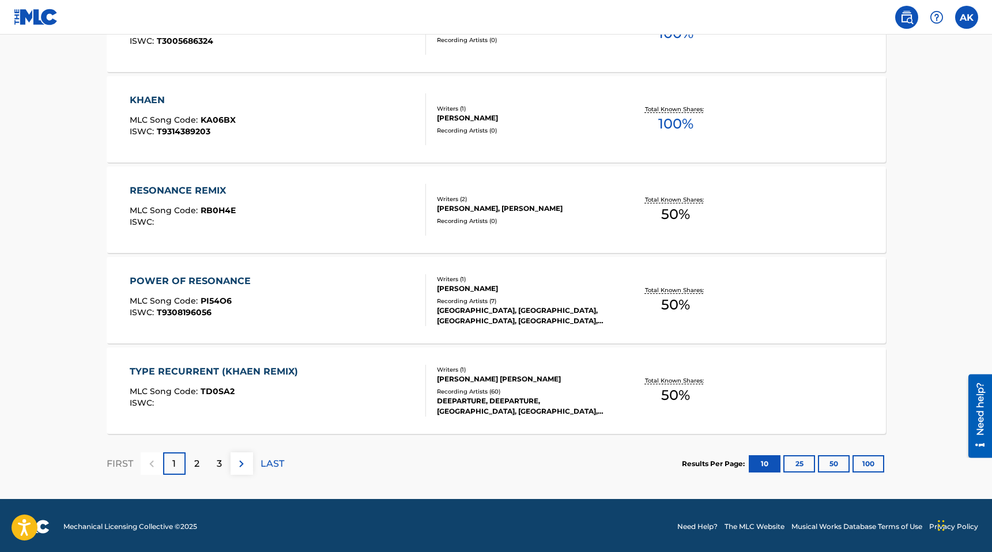
scroll to position [858, 0]
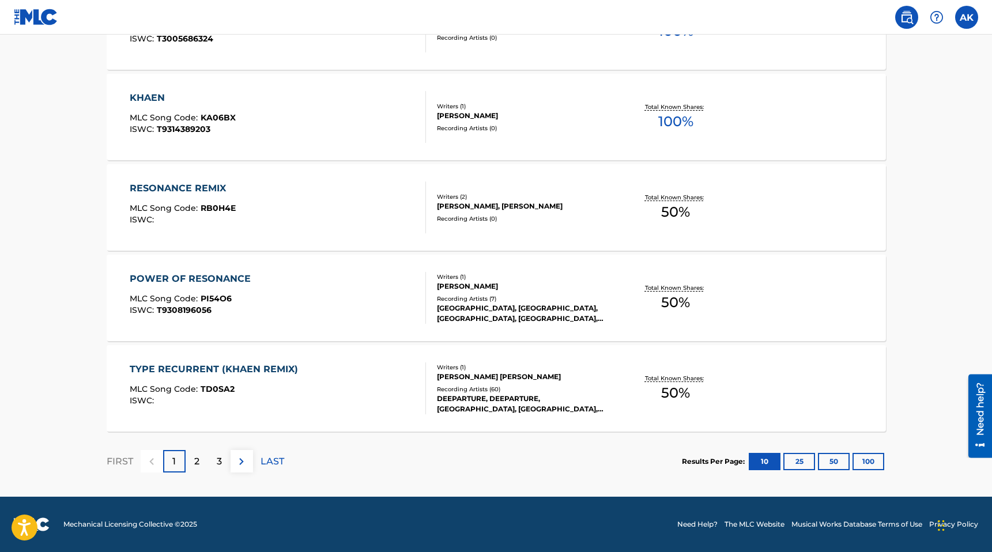
click at [861, 462] on button "100" at bounding box center [868, 461] width 32 height 17
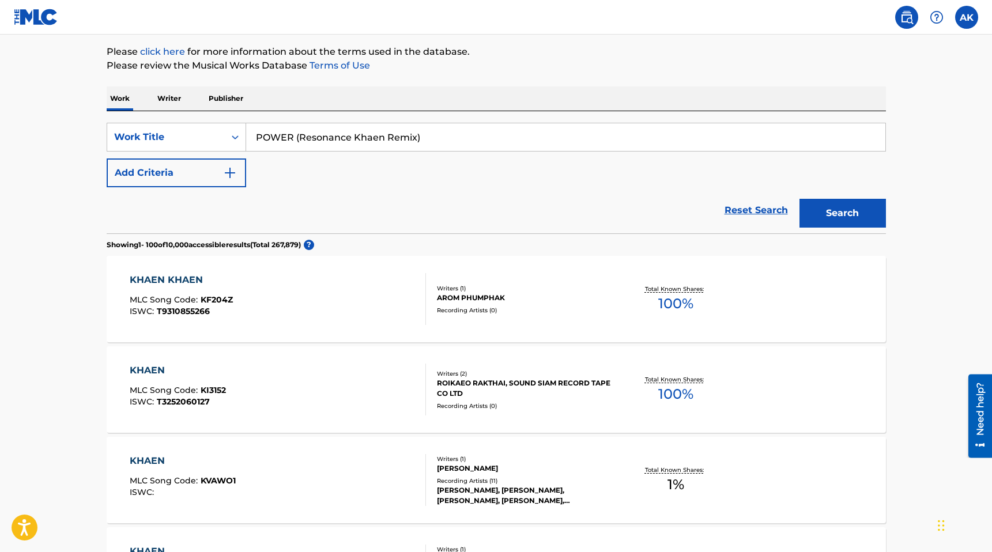
scroll to position [0, 0]
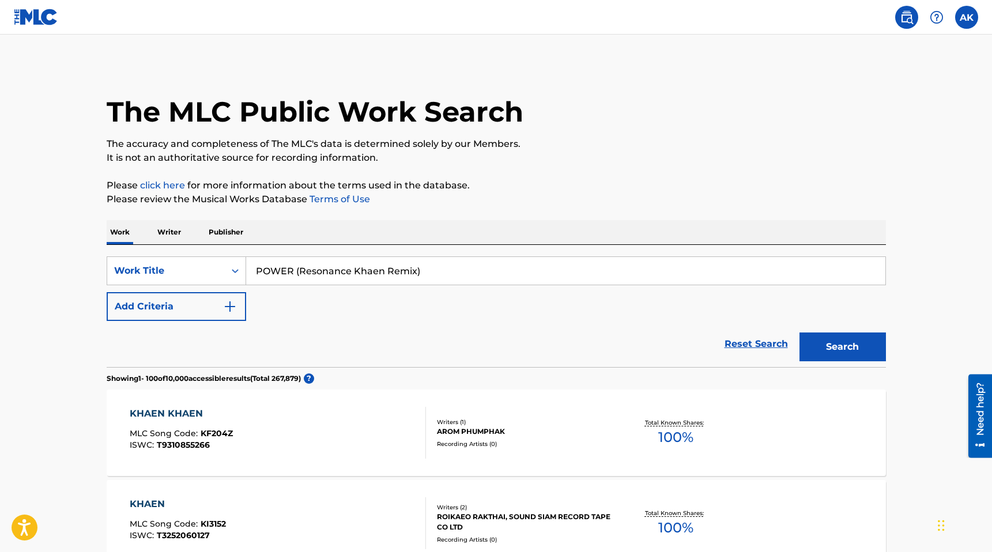
click at [172, 230] on p "Writer" at bounding box center [169, 232] width 31 height 24
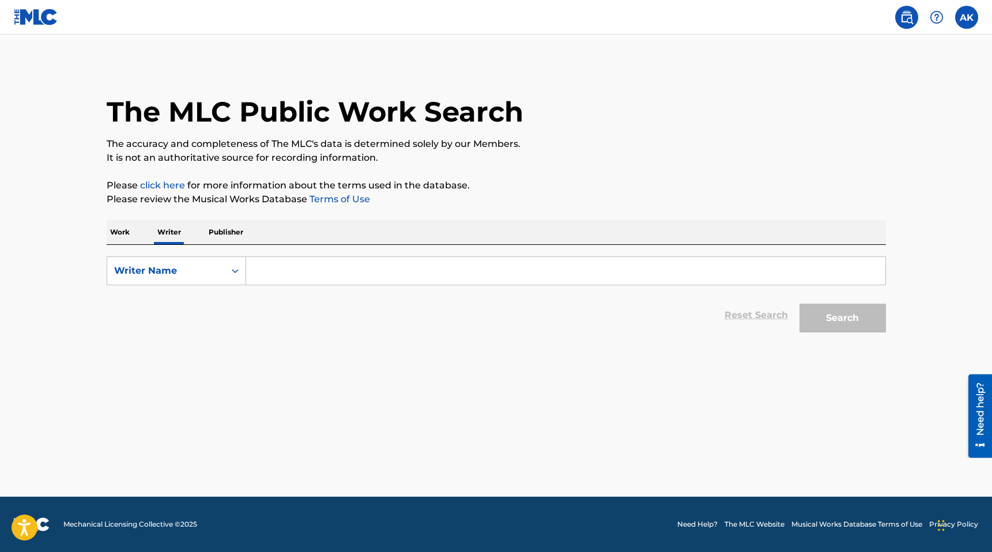
click at [320, 267] on input "Search Form" at bounding box center [565, 271] width 639 height 28
click at [799, 304] on button "Search" at bounding box center [842, 318] width 86 height 29
click at [810, 309] on button "Search" at bounding box center [842, 318] width 86 height 29
click at [824, 312] on button "Search" at bounding box center [842, 318] width 86 height 29
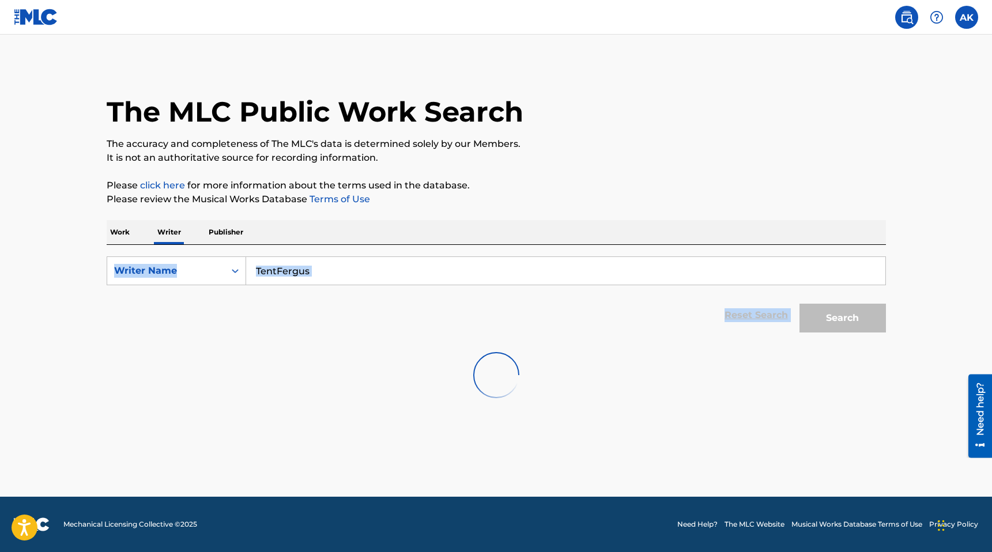
click at [824, 312] on div "Search" at bounding box center [839, 315] width 92 height 46
click at [824, 312] on button "Search" at bounding box center [842, 318] width 86 height 29
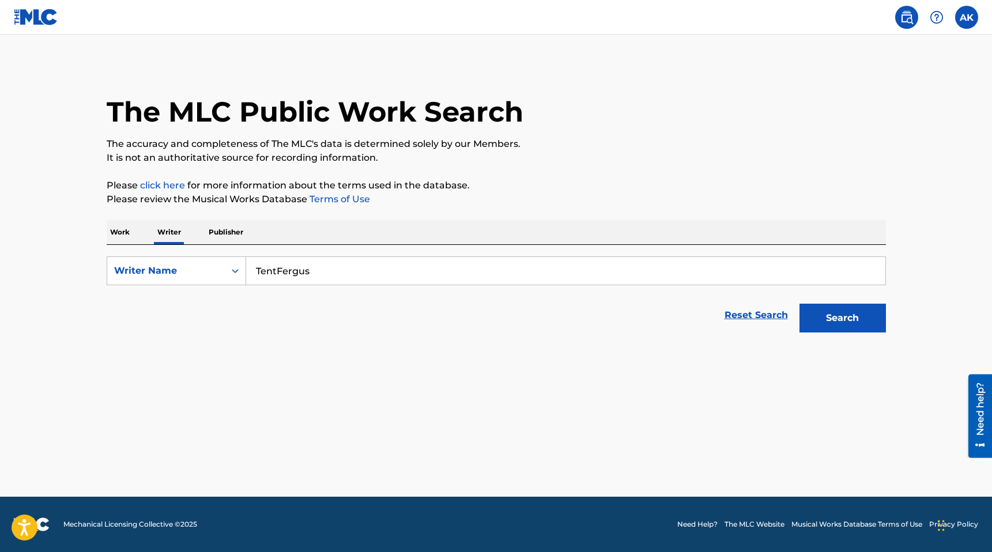
click at [650, 271] on input "TentFergus" at bounding box center [565, 271] width 639 height 28
type input "Alex B Karan"
click at [799, 304] on button "Search" at bounding box center [842, 318] width 86 height 29
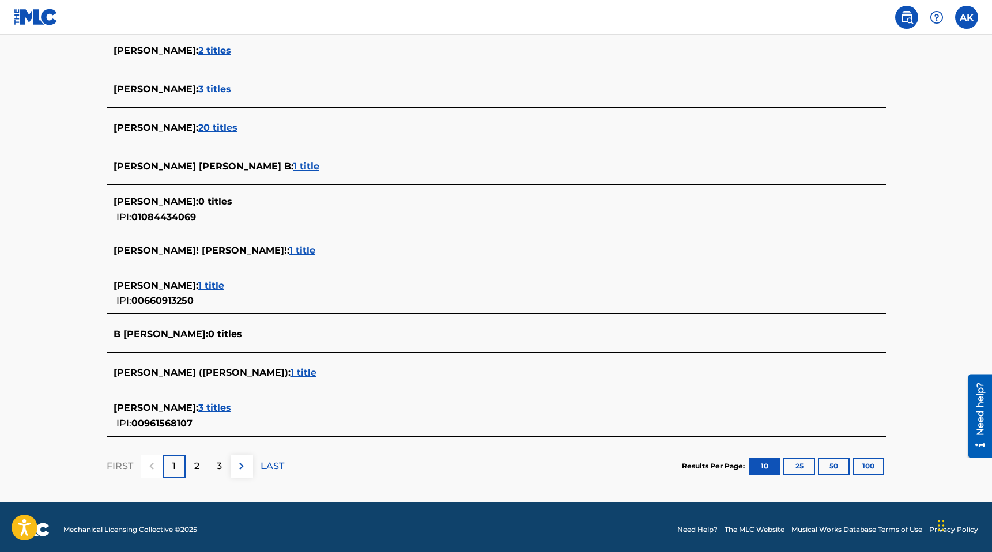
scroll to position [331, 0]
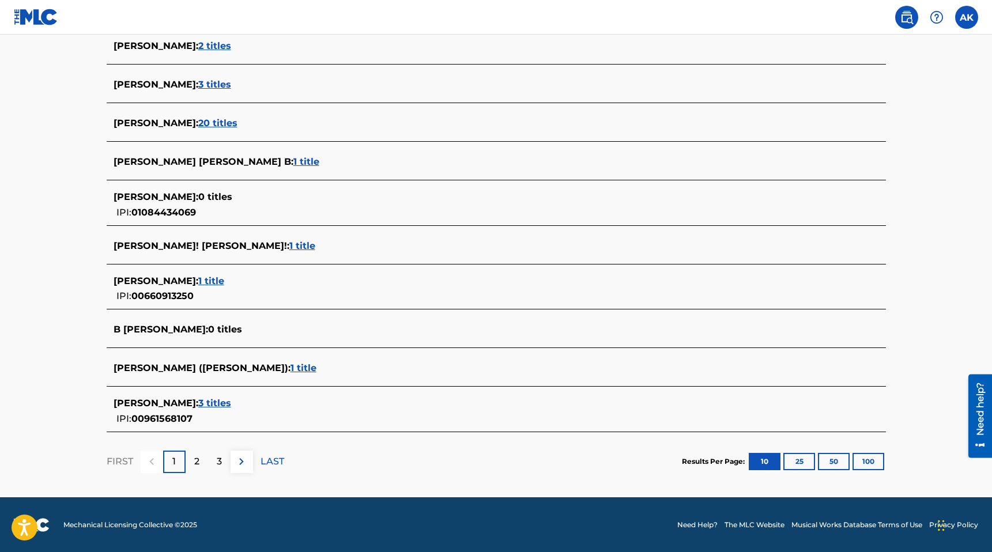
click at [191, 454] on div "2" at bounding box center [197, 462] width 22 height 22
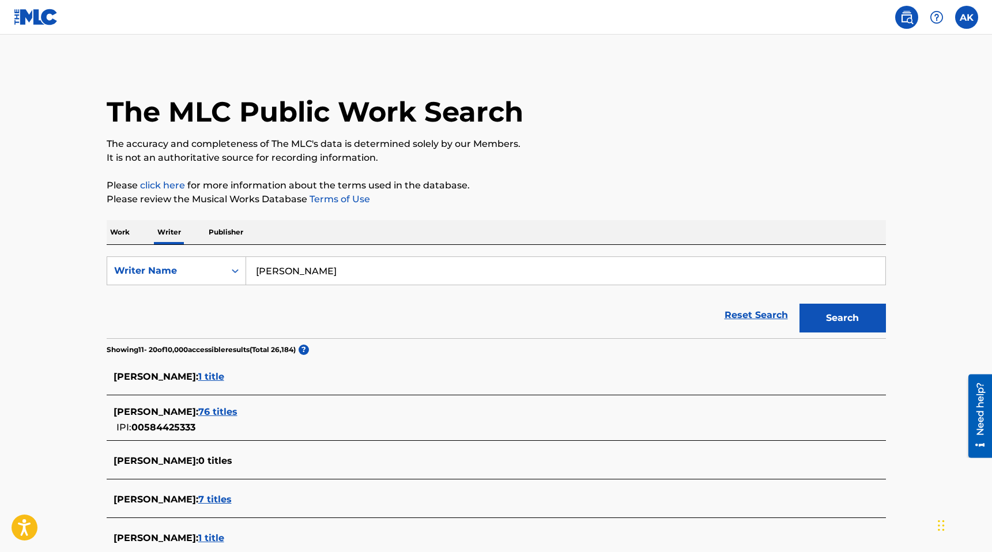
scroll to position [324, 0]
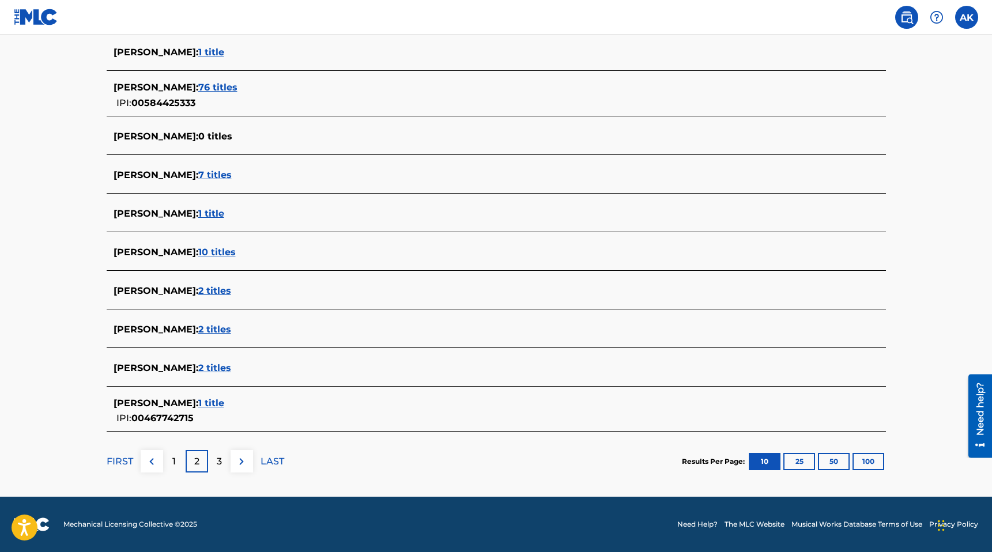
click at [214, 459] on div "3" at bounding box center [219, 461] width 22 height 22
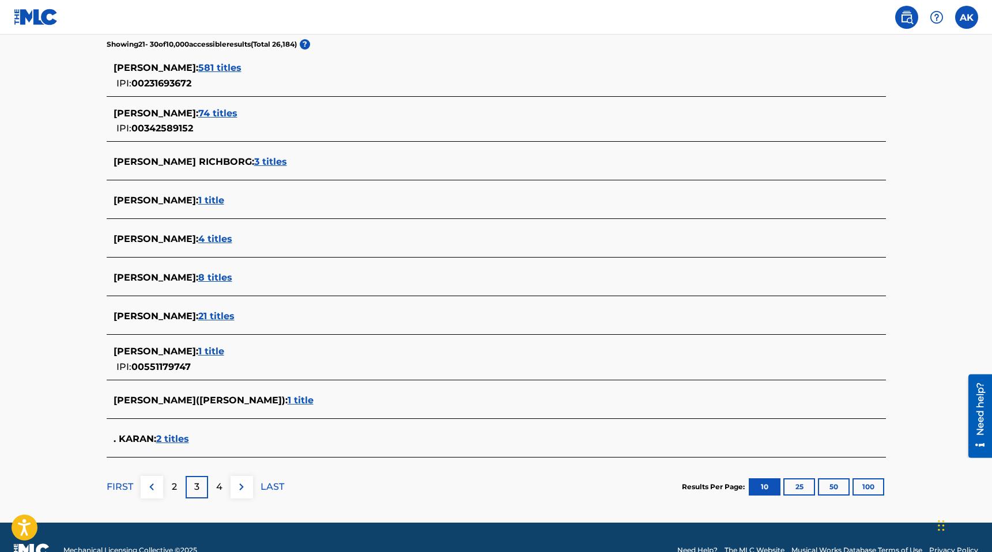
scroll to position [331, 0]
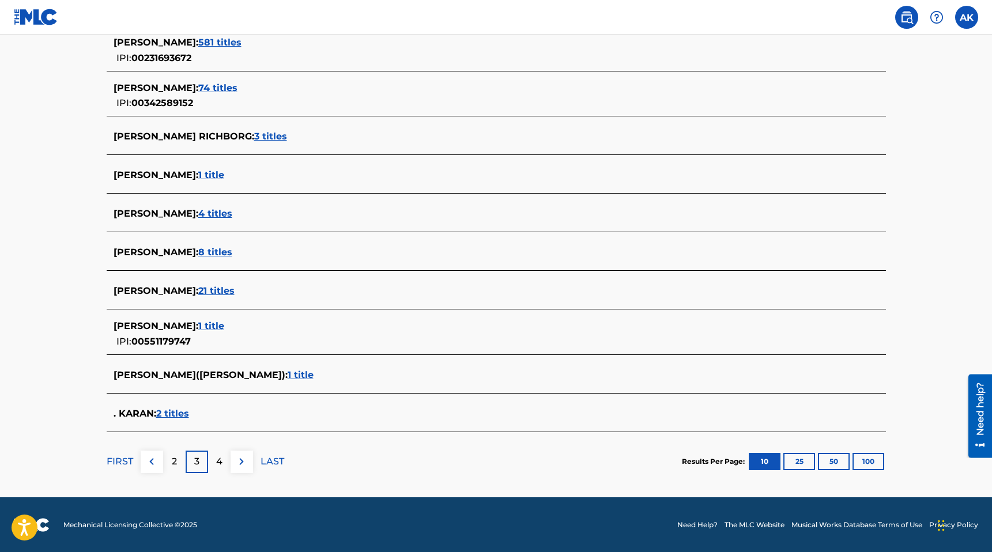
click at [127, 461] on p "FIRST" at bounding box center [120, 462] width 27 height 14
